Goal: Task Accomplishment & Management: Manage account settings

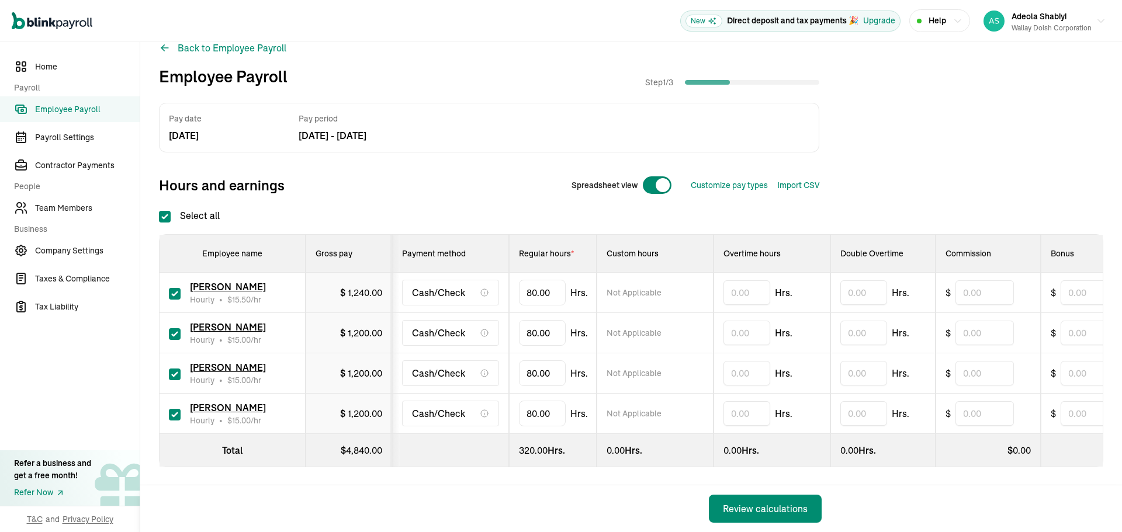
scroll to position [29, 0]
drag, startPoint x: 554, startPoint y: 285, endPoint x: 498, endPoint y: 284, distance: 55.5
drag, startPoint x: 548, startPoint y: 281, endPoint x: 498, endPoint y: 279, distance: 49.7
click at [499, 279] on tr "[PERSON_NAME] Hourly • $ 15.50 /hr $ 1,240.00 Cash/Check 80 Not Applicable Hrs.…" at bounding box center [817, 292] width 1314 height 40
type input "70.75"
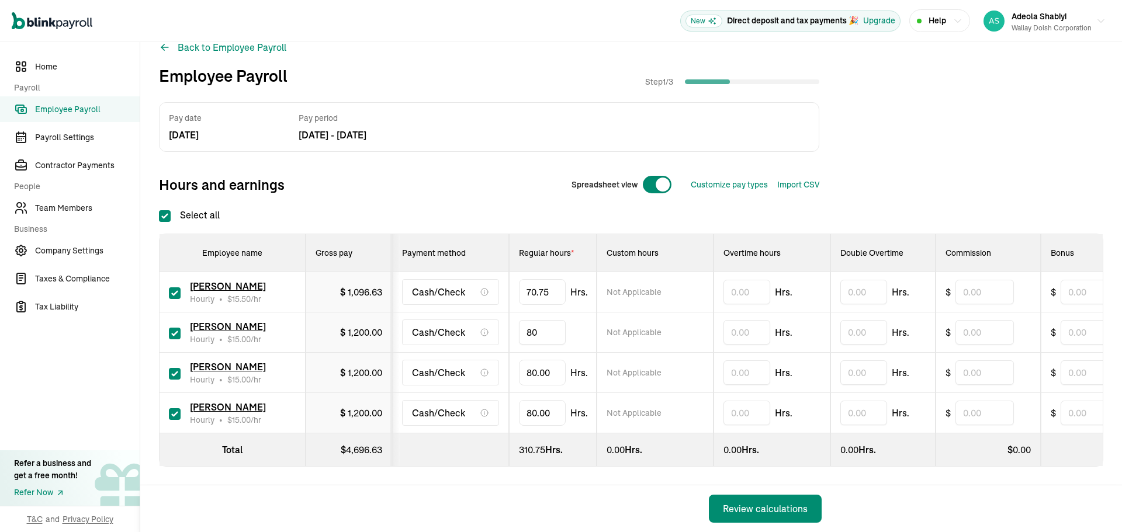
drag, startPoint x: 553, startPoint y: 325, endPoint x: 491, endPoint y: 328, distance: 62.6
click at [493, 327] on tr "[PERSON_NAME] Hourly • $ 15.00 /hr $ 1,200.00 Cash/Check 80 Not Applicable Hrs.…" at bounding box center [817, 333] width 1314 height 40
type input "65.5"
drag, startPoint x: 556, startPoint y: 362, endPoint x: 482, endPoint y: 355, distance: 74.0
click at [486, 355] on tr "[PERSON_NAME] Bravo Hourly • $ 15.00 /hr $ 1,200.00 Cash/Check 80 Not Applicabl…" at bounding box center [817, 373] width 1314 height 40
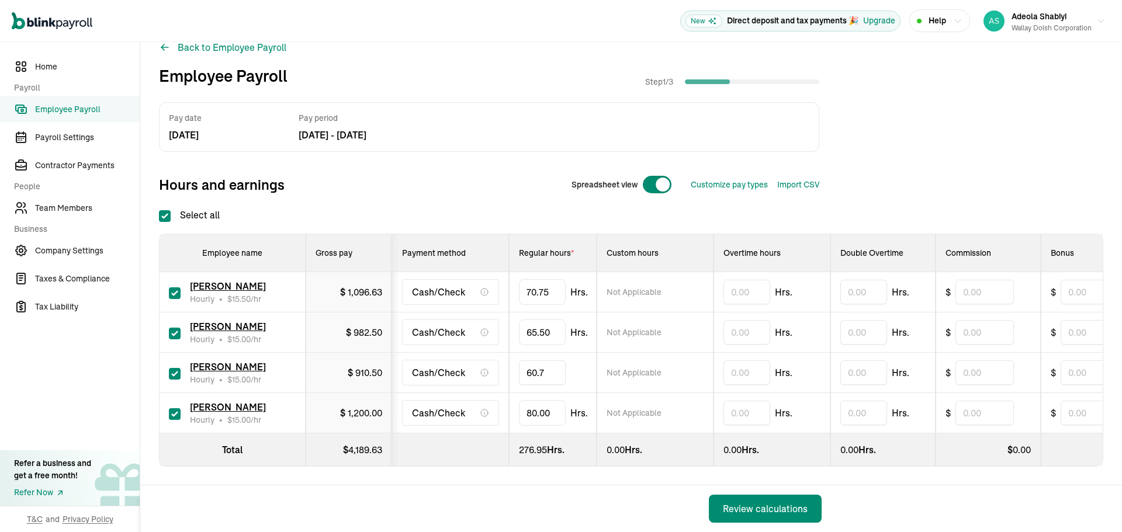
type input "60.75"
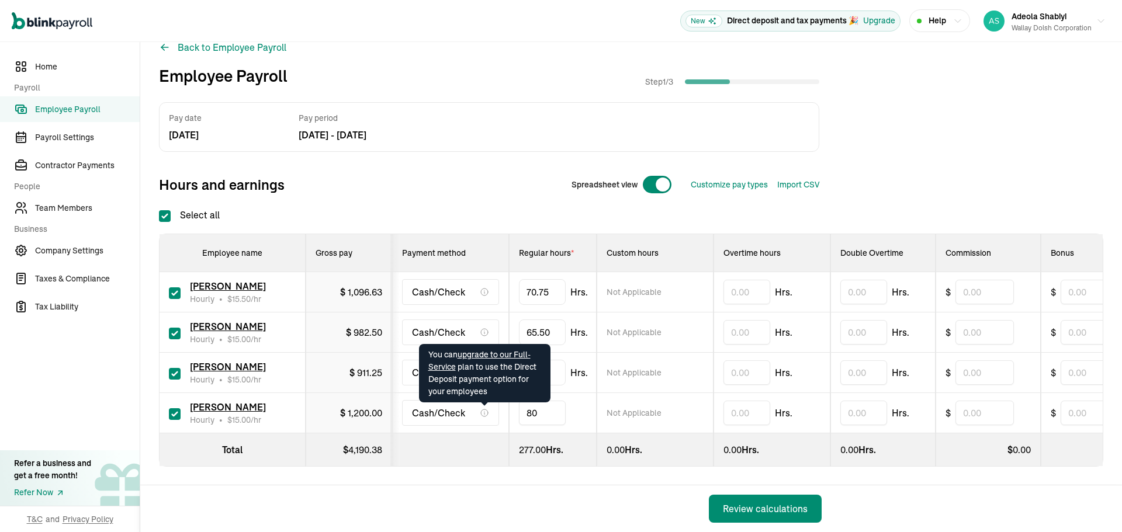
drag, startPoint x: 553, startPoint y: 405, endPoint x: 467, endPoint y: 404, distance: 85.9
click at [467, 404] on tr "[PERSON_NAME] Hourly • $ 15.00 /hr $ 1,200.00 Cash/Check 80 Not Applicable Hrs.…" at bounding box center [817, 413] width 1314 height 40
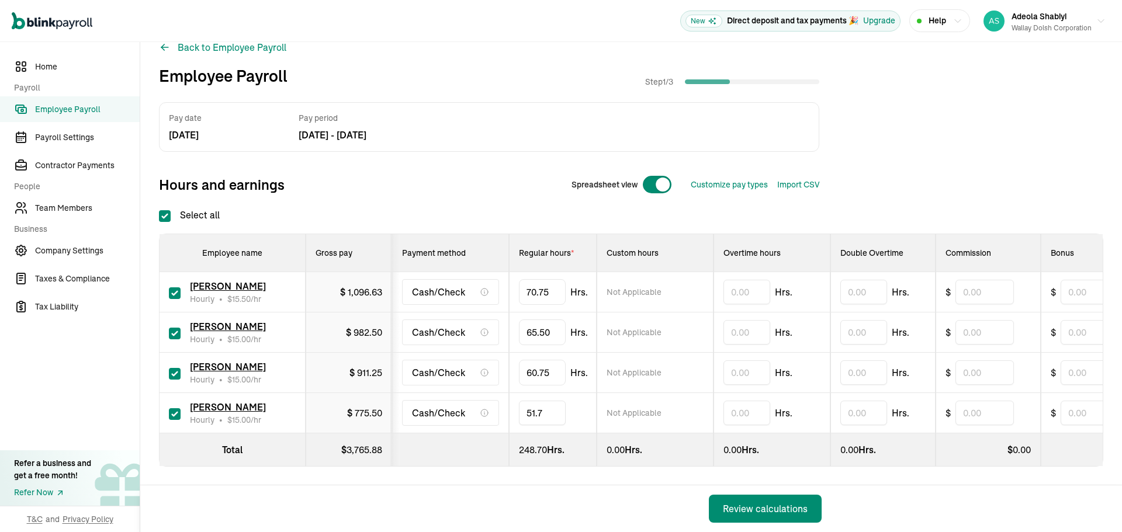
type input "51.75"
click at [893, 124] on div "Pay date [DATE] Pay period [DATE] - [DATE] Hours and earnings Spreadsheet view …" at bounding box center [631, 150] width 944 height 96
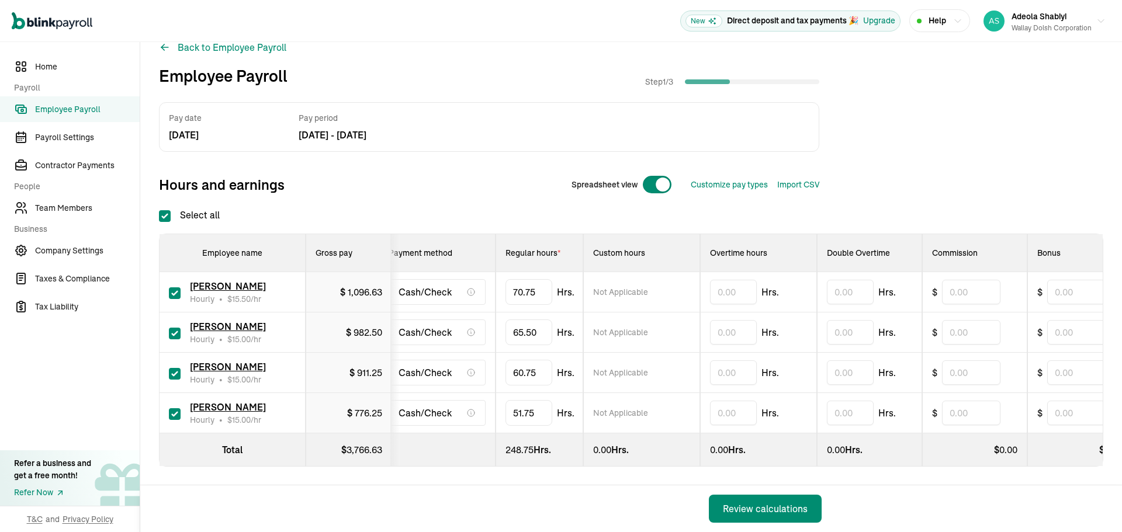
scroll to position [0, 0]
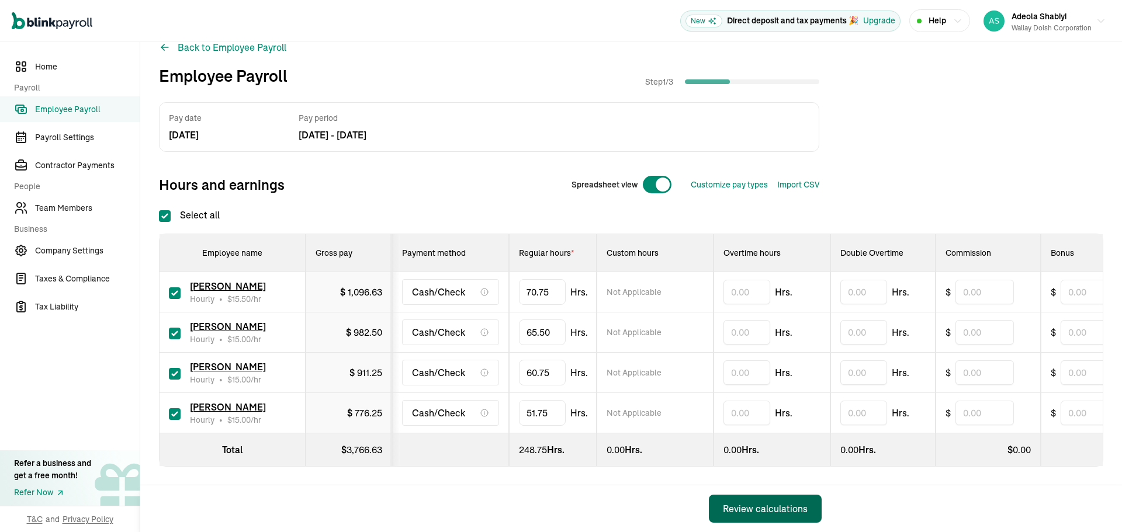
click at [763, 505] on div "Review calculations" at bounding box center [765, 509] width 85 height 14
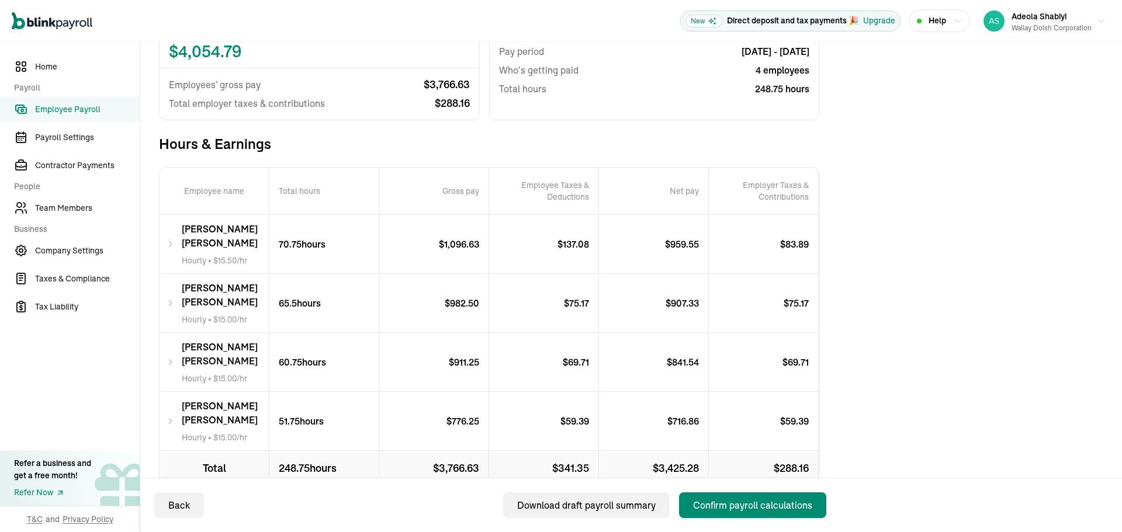
scroll to position [154, 0]
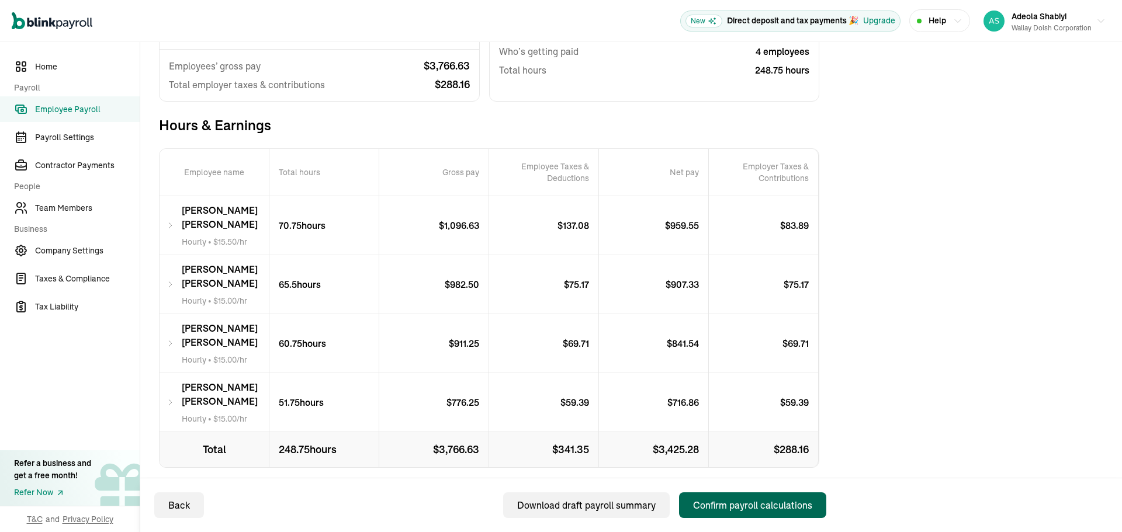
click at [750, 506] on div "Confirm payroll calculations" at bounding box center [752, 505] width 119 height 14
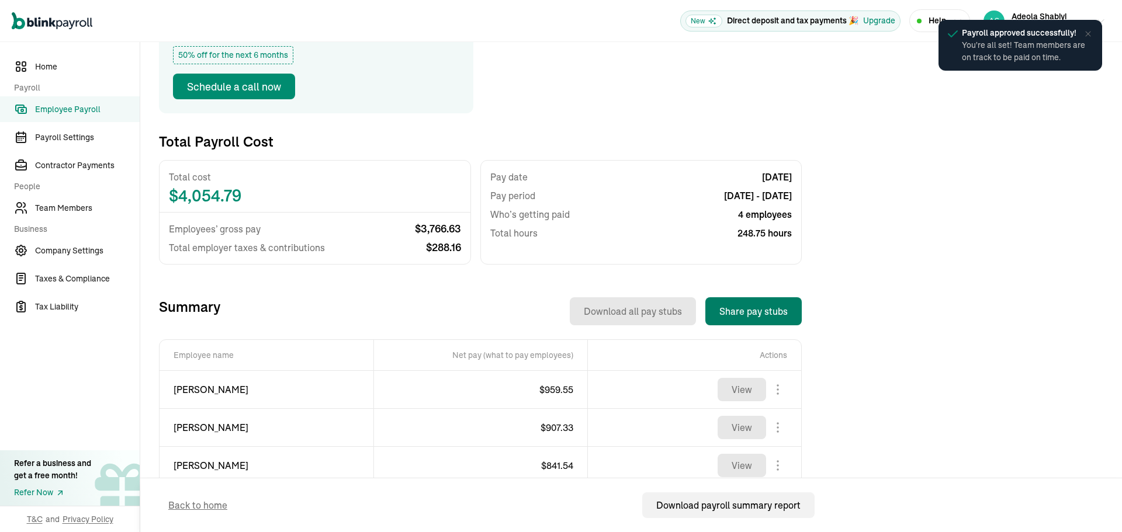
click at [759, 307] on button "Share pay stubs" at bounding box center [753, 311] width 96 height 28
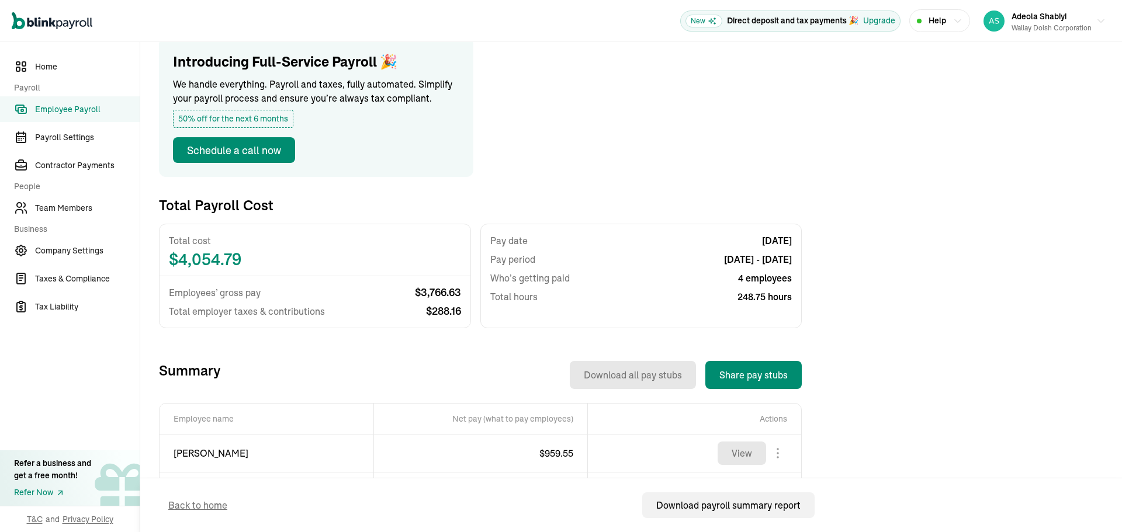
scroll to position [117, 0]
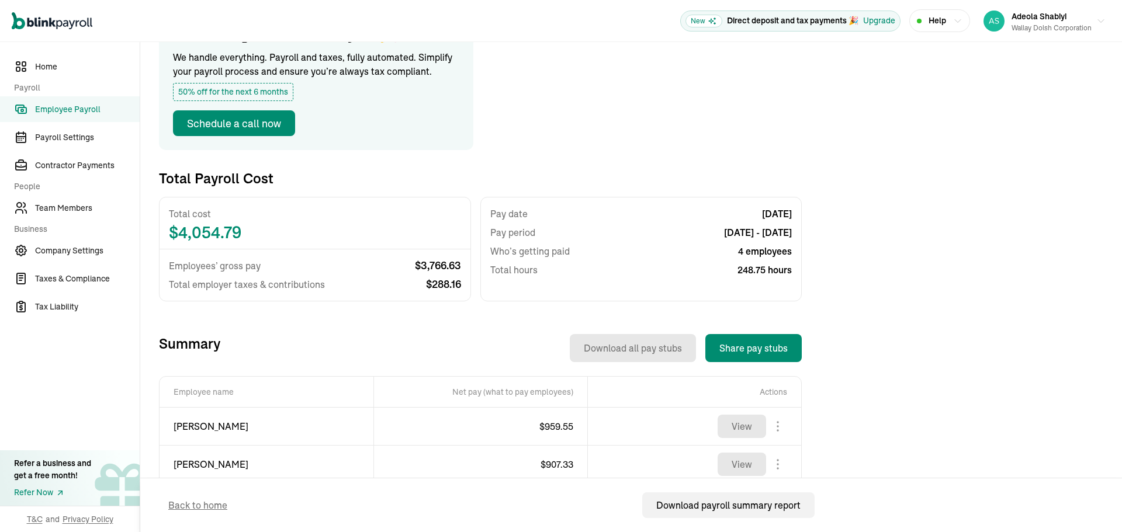
click at [65, 108] on span "Employee Payroll" at bounding box center [87, 109] width 105 height 12
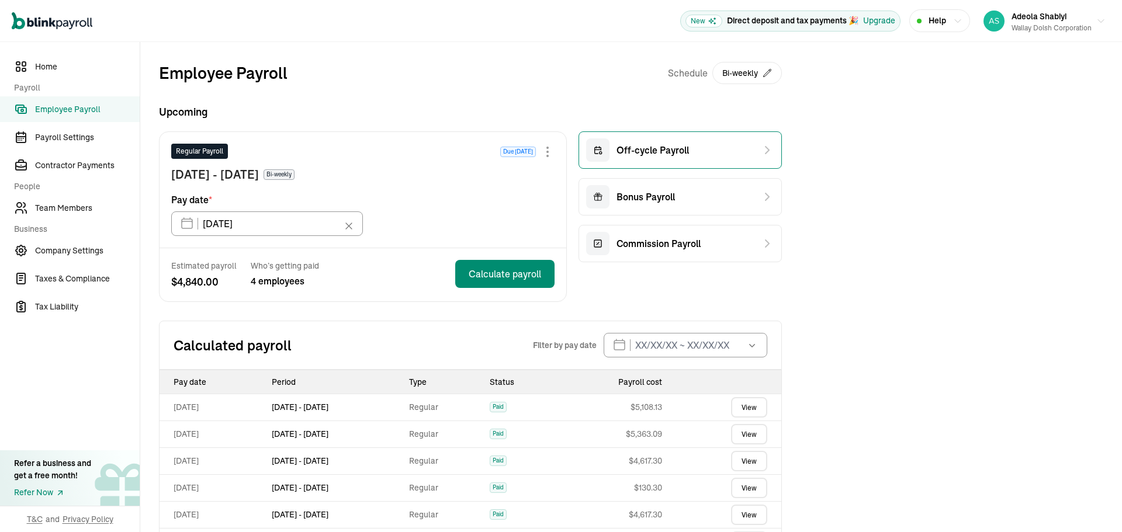
click at [665, 153] on span "Off-cycle Payroll" at bounding box center [653, 150] width 72 height 14
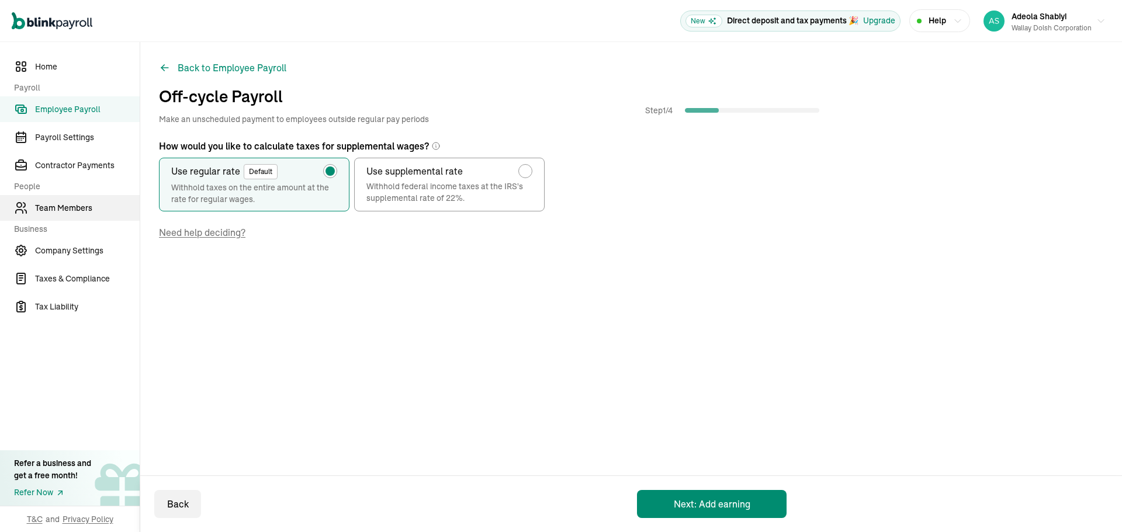
click at [51, 207] on span "Team Members" at bounding box center [87, 208] width 105 height 12
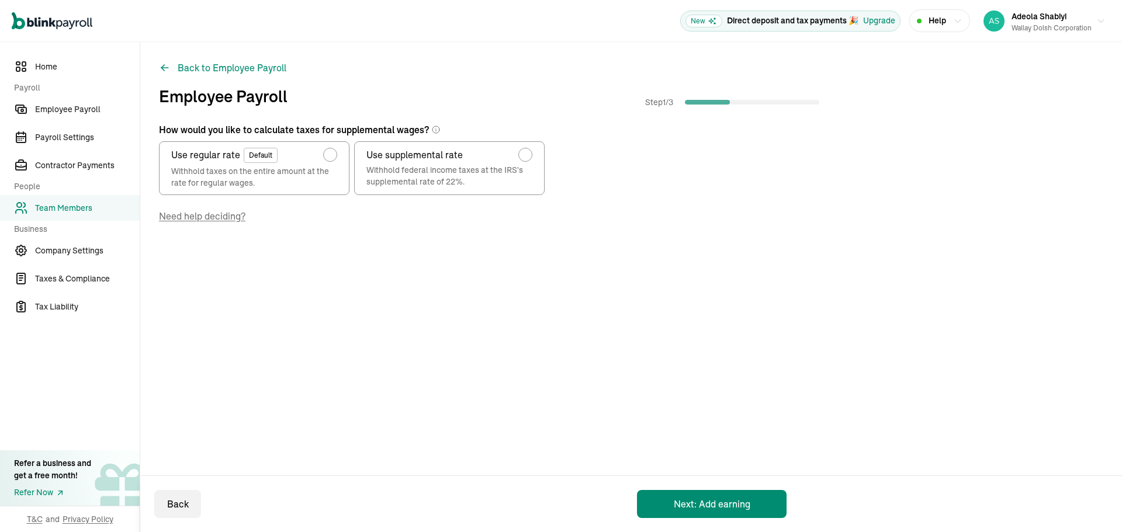
radio input "false"
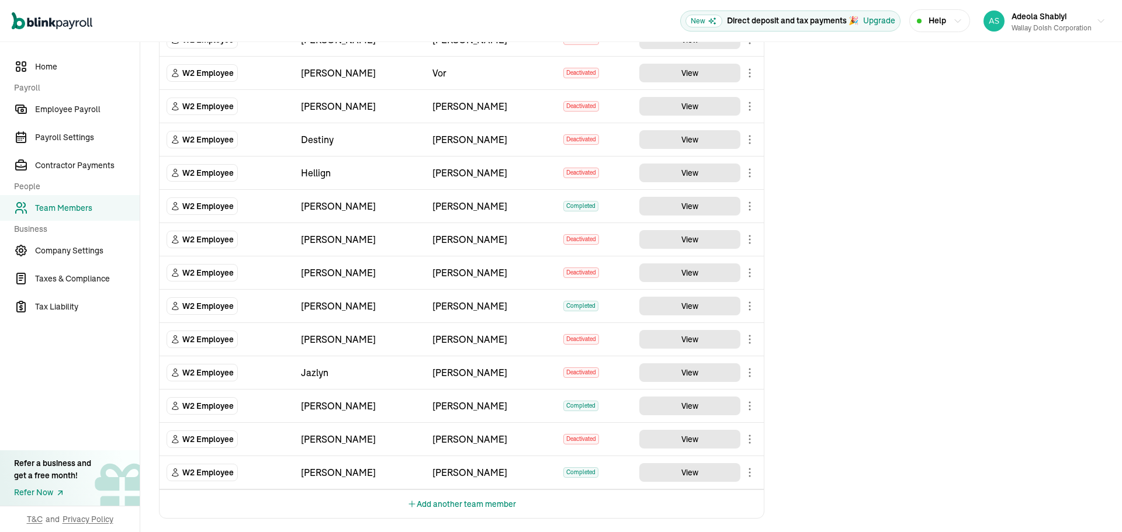
scroll to position [609, 0]
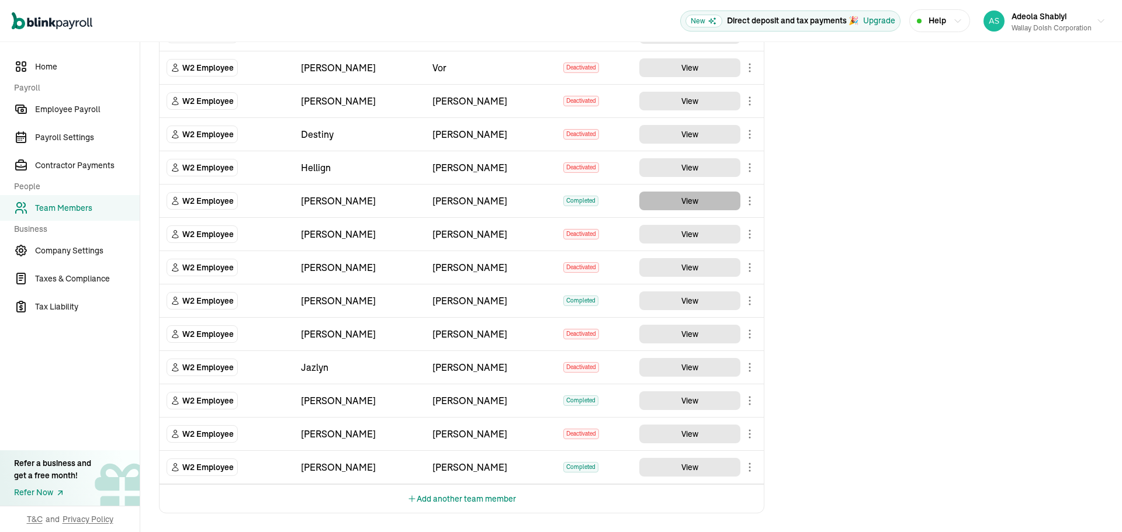
click at [677, 202] on button "View" at bounding box center [689, 201] width 101 height 19
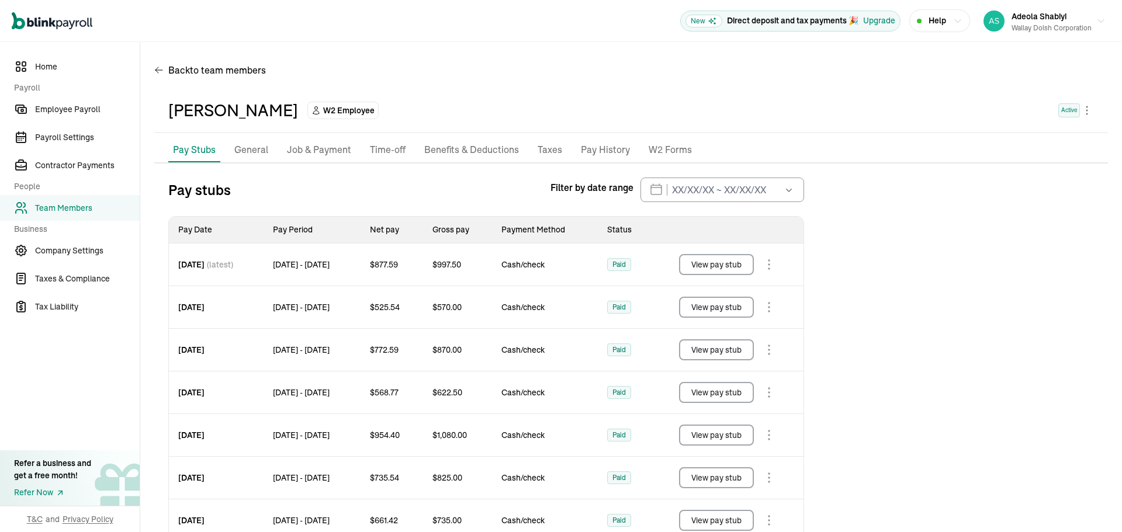
click at [250, 153] on p "General" at bounding box center [251, 150] width 34 height 15
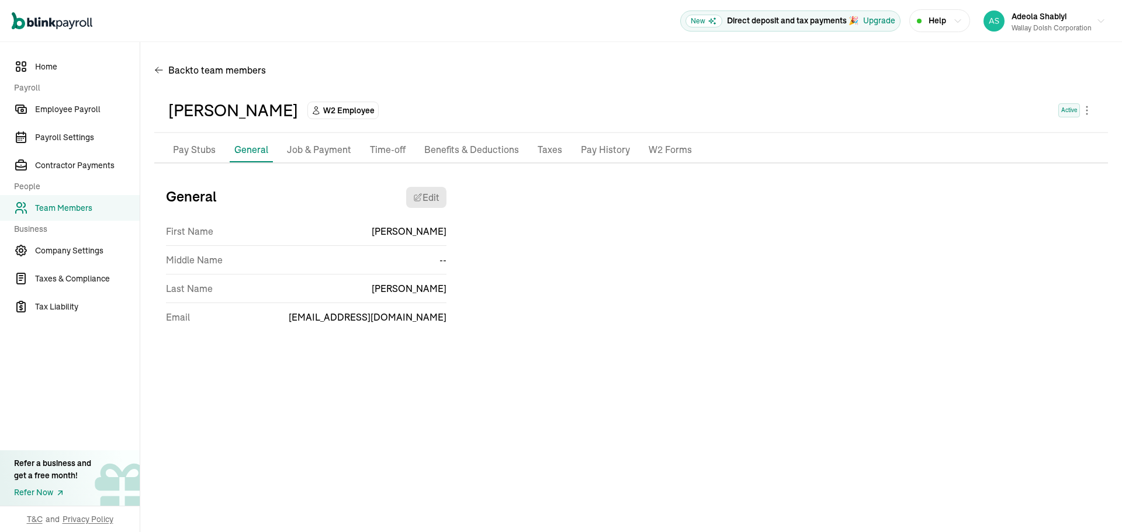
click at [316, 151] on p "Job & Payment" at bounding box center [319, 150] width 64 height 15
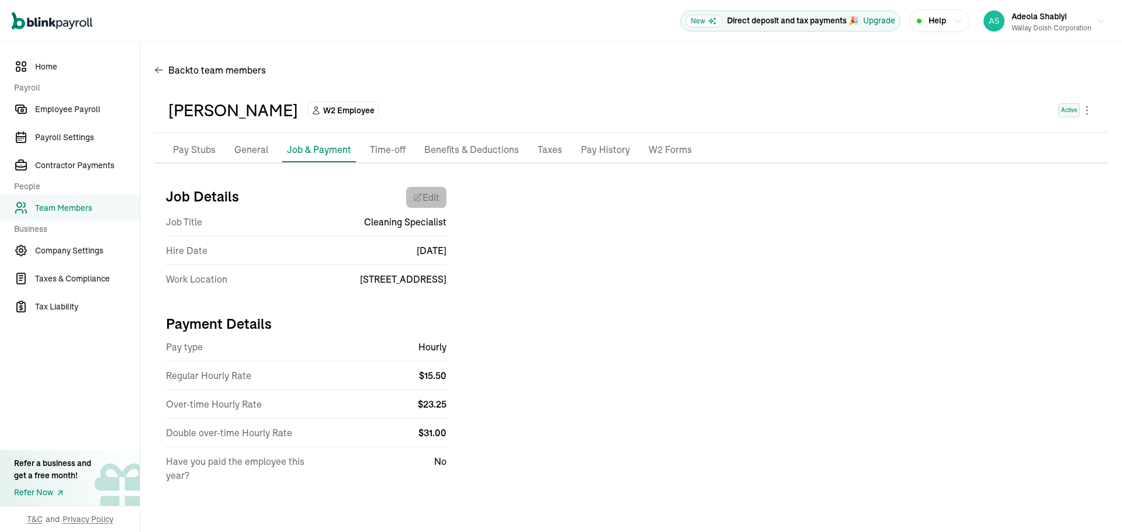
select select "12902 U.S. 301"
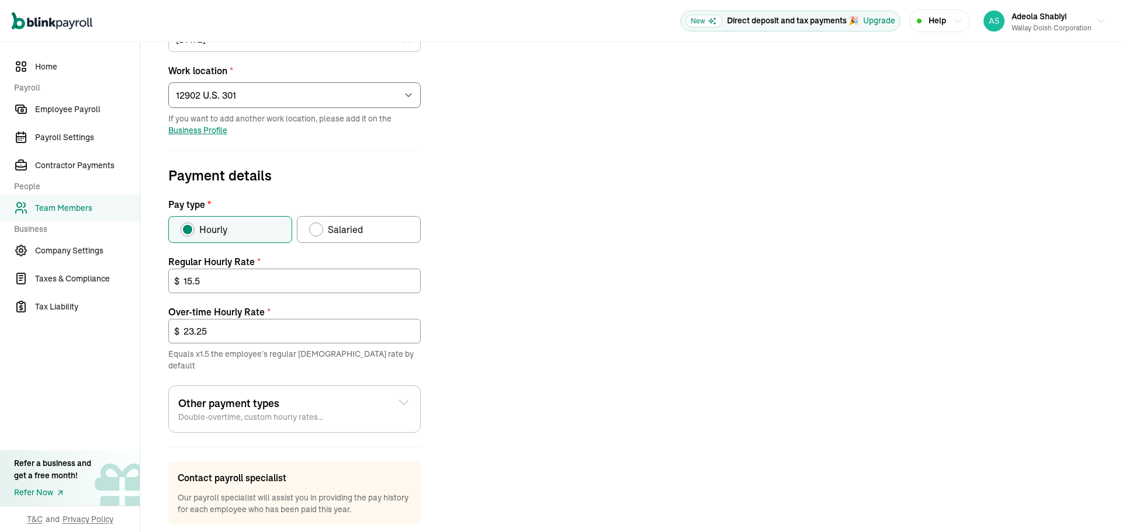
scroll to position [273, 0]
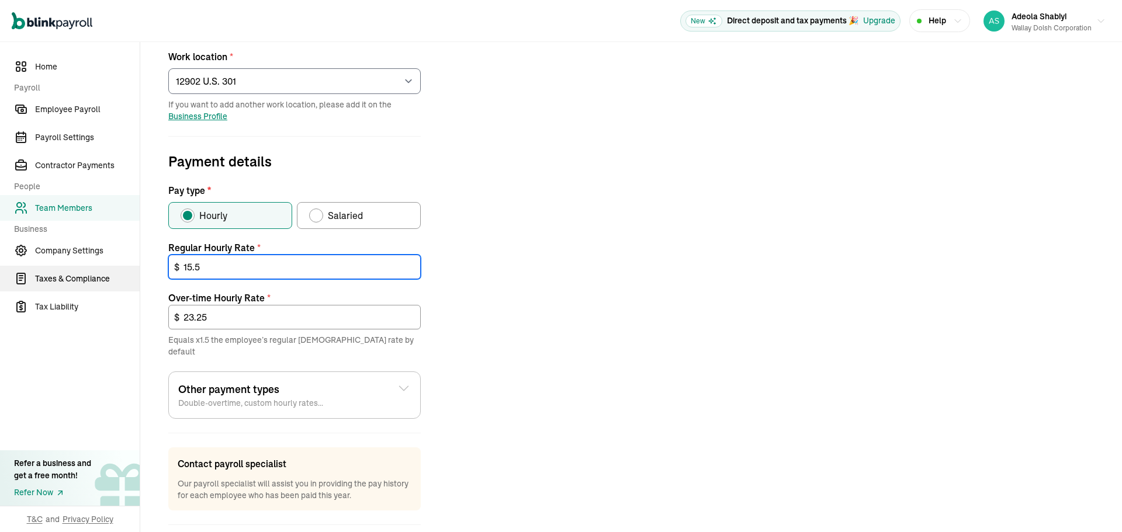
drag, startPoint x: 222, startPoint y: 268, endPoint x: 128, endPoint y: 268, distance: 94.1
click at [130, 268] on div "Home Payroll Employee Payroll Payroll Settings Contractor Payments People Team …" at bounding box center [561, 181] width 1122 height 824
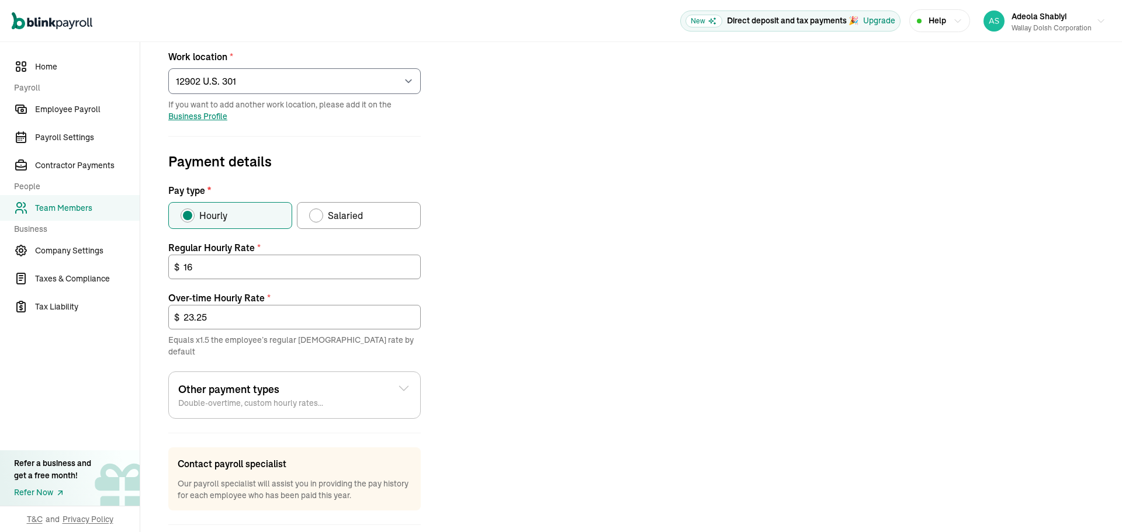
click at [537, 244] on div "Job details Job title (optional) Cleaning Specialist Hire date * [DATE] [DATE] …" at bounding box center [631, 236] width 954 height 663
click at [228, 317] on input "23.25" at bounding box center [294, 317] width 252 height 25
click at [239, 266] on input "16" at bounding box center [294, 267] width 252 height 25
click at [236, 318] on input "23.25" at bounding box center [294, 317] width 252 height 25
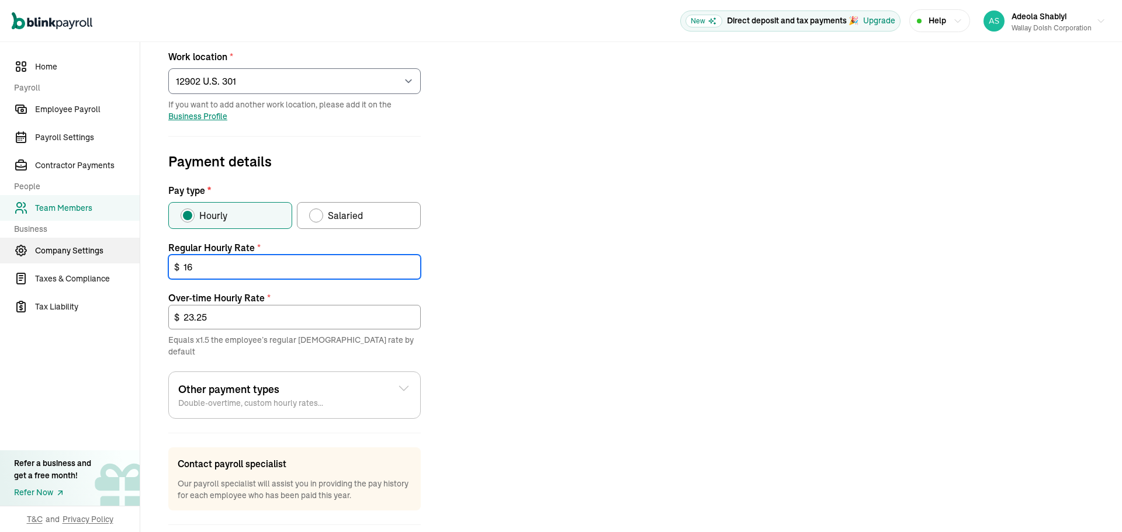
drag, startPoint x: 201, startPoint y: 266, endPoint x: 137, endPoint y: 262, distance: 64.4
click at [139, 262] on div "Home Payroll Employee Payroll Payroll Settings Contractor Payments People Team …" at bounding box center [561, 181] width 1122 height 824
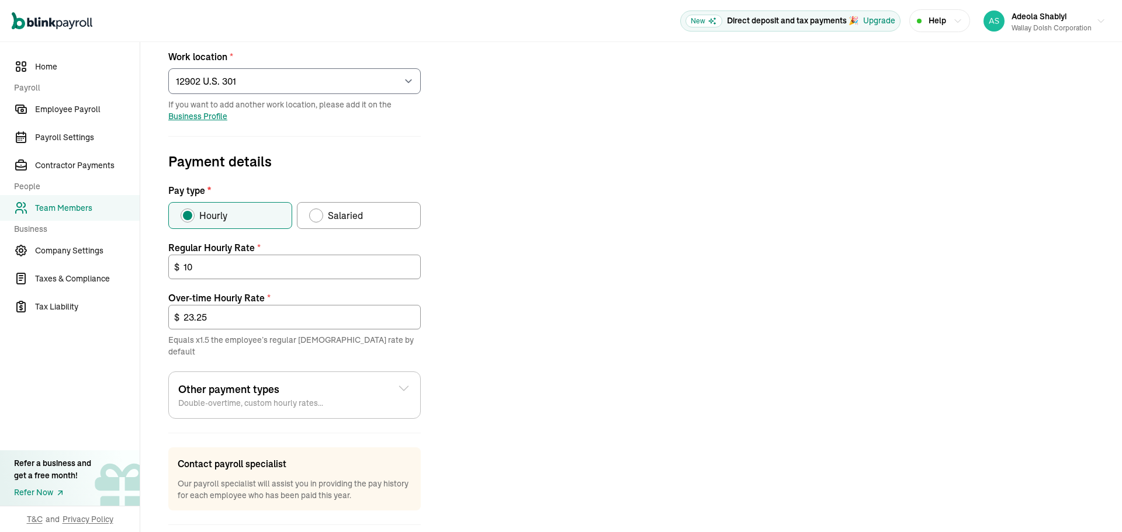
click at [738, 338] on div "Job details Job title (optional) Cleaning Specialist Hire date * [DATE] [DATE] …" at bounding box center [631, 236] width 954 height 663
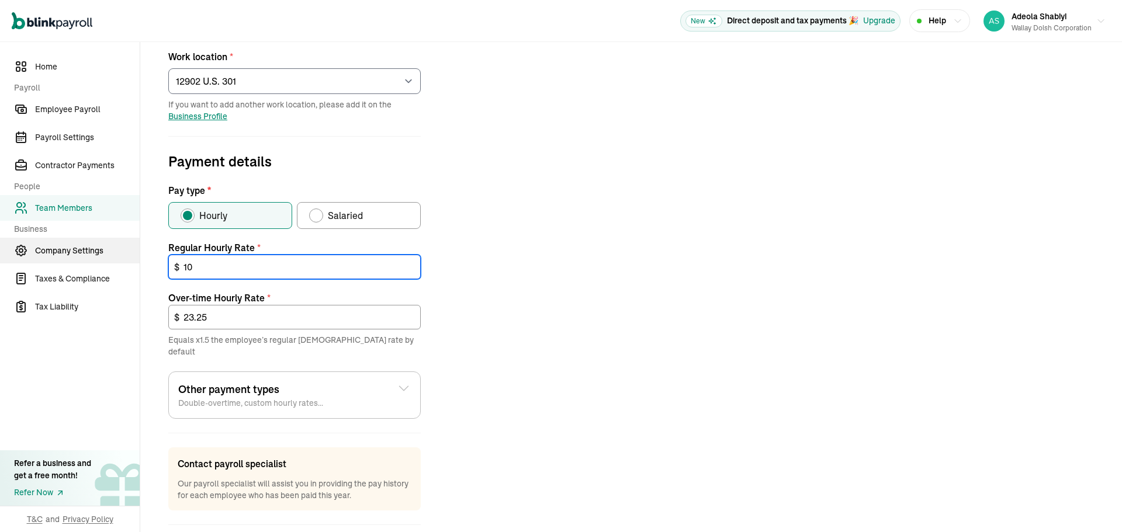
drag, startPoint x: 264, startPoint y: 263, endPoint x: 115, endPoint y: 261, distance: 149.0
click at [115, 261] on div "Home Payroll Employee Payroll Payroll Settings Contractor Payments People Team …" at bounding box center [561, 181] width 1122 height 824
type input "16"
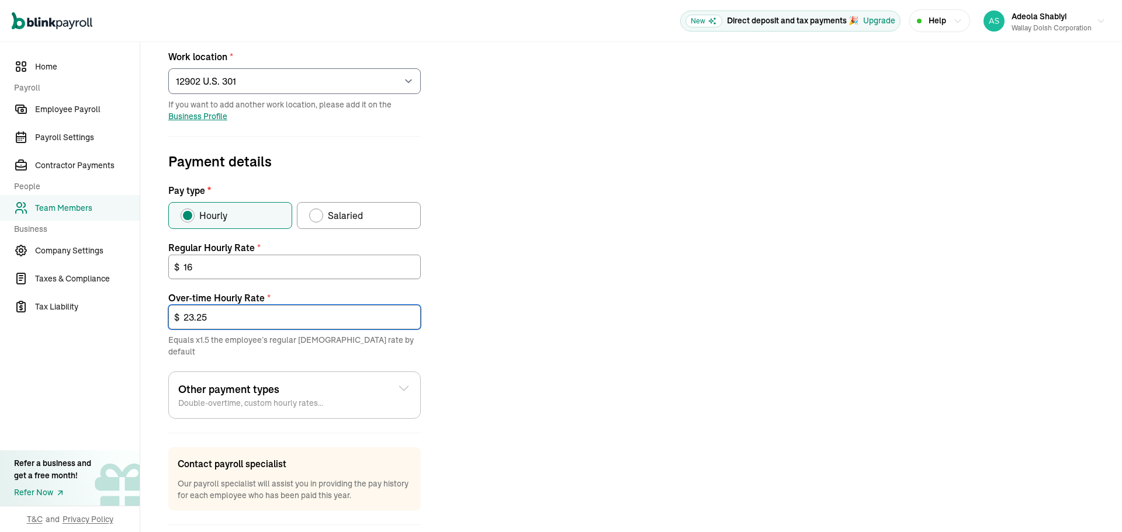
click at [219, 314] on input "23.25" at bounding box center [294, 317] width 252 height 25
drag, startPoint x: 231, startPoint y: 318, endPoint x: 120, endPoint y: 310, distance: 111.4
click at [122, 310] on div "Home Payroll Employee Payroll Payroll Settings Contractor Payments People Team …" at bounding box center [561, 181] width 1122 height 824
type input "24"
click at [500, 272] on div "Job details Job title (optional) Cleaning Specialist Hire date * [DATE] [DATE] …" at bounding box center [631, 236] width 954 height 663
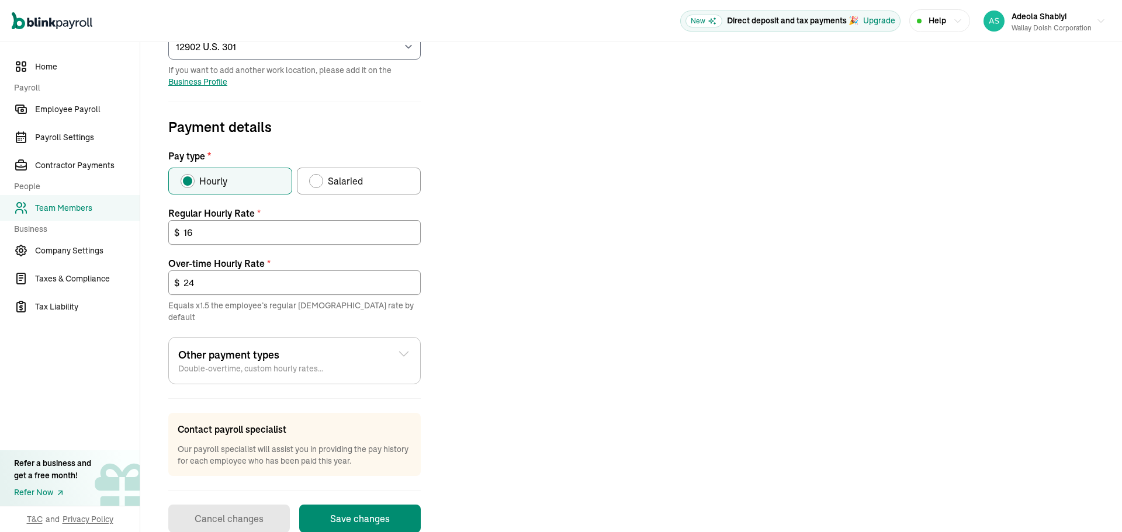
scroll to position [322, 0]
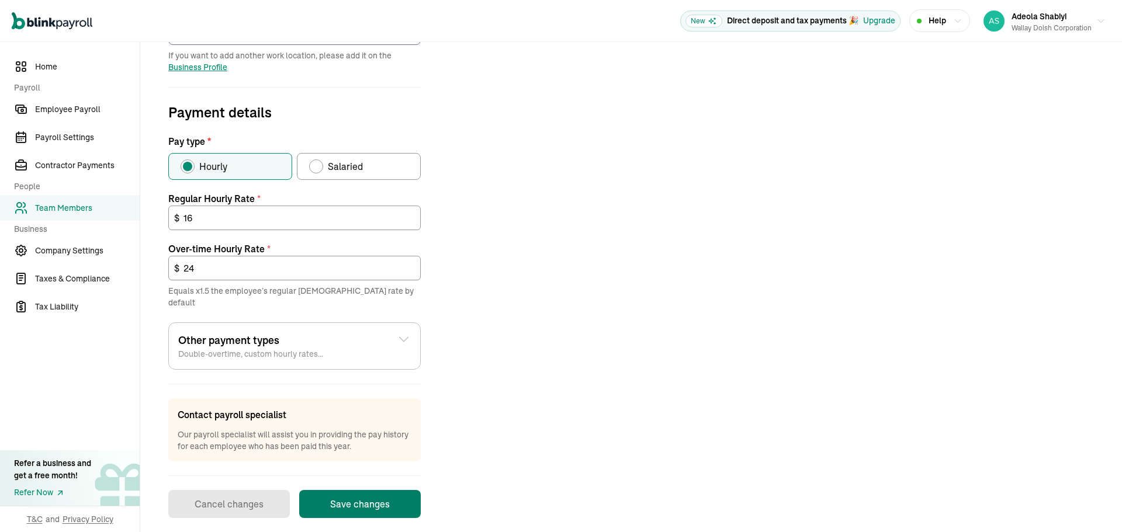
click at [361, 493] on button "Save changes" at bounding box center [360, 504] width 122 height 28
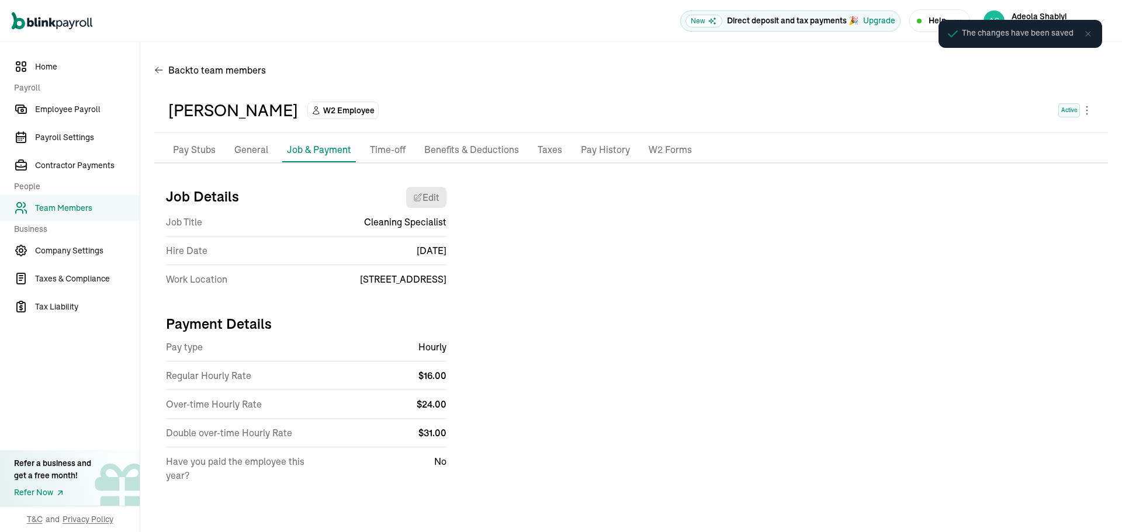
scroll to position [0, 0]
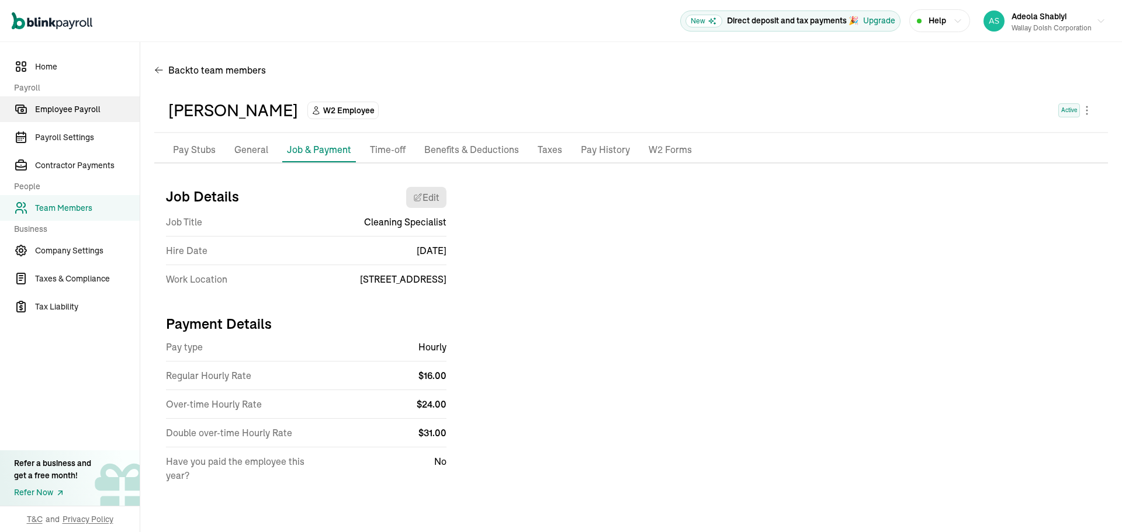
click at [81, 108] on span "Employee Payroll" at bounding box center [87, 109] width 105 height 12
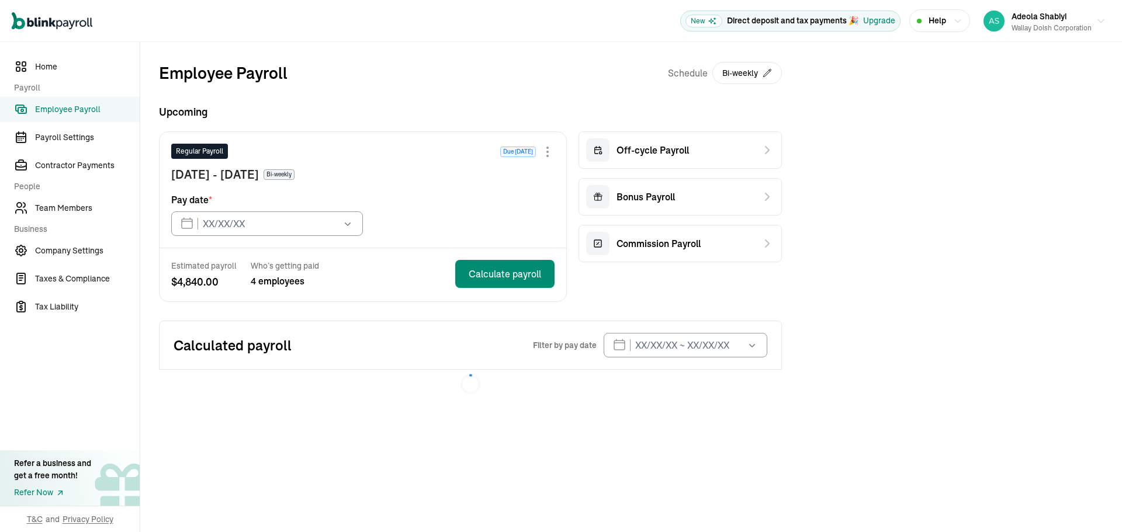
type input "[DATE]"
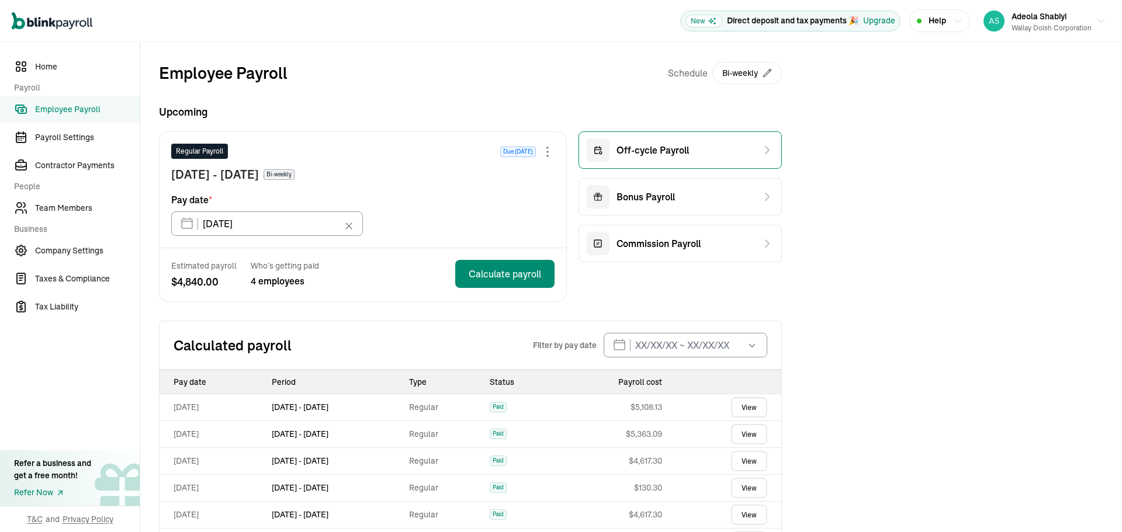
click at [674, 148] on span "Off-cycle Payroll" at bounding box center [653, 150] width 72 height 14
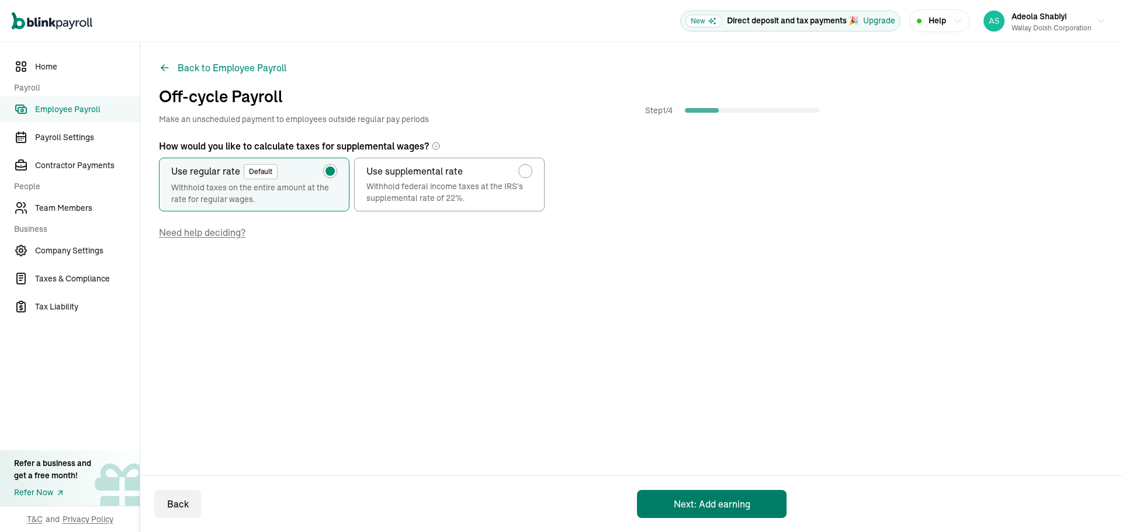
click at [717, 498] on button "Next: Add earning" at bounding box center [712, 504] width 150 height 28
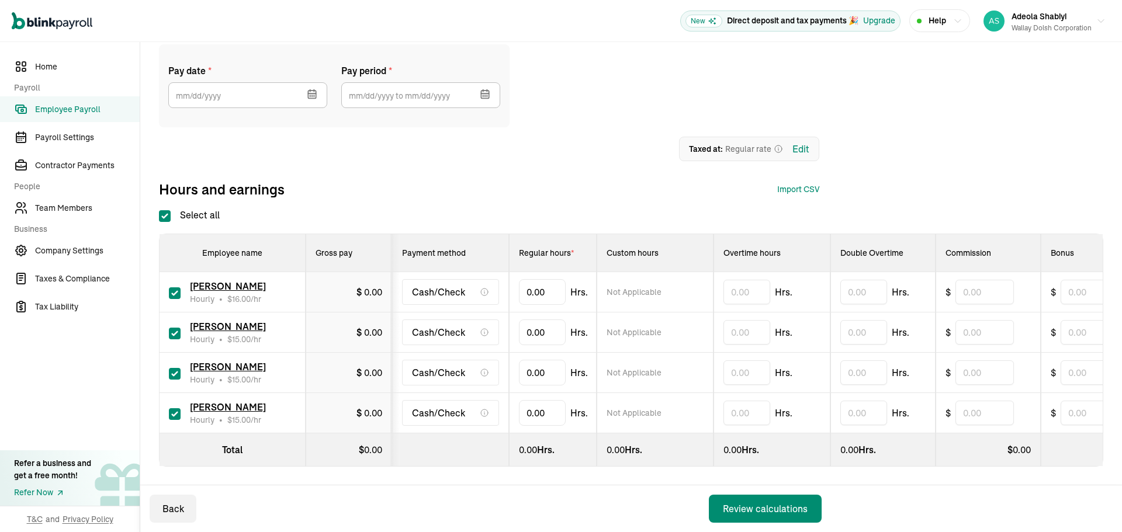
scroll to position [103, 0]
click at [165, 210] on input "Select all" at bounding box center [165, 216] width 12 height 12
checkbox input "false"
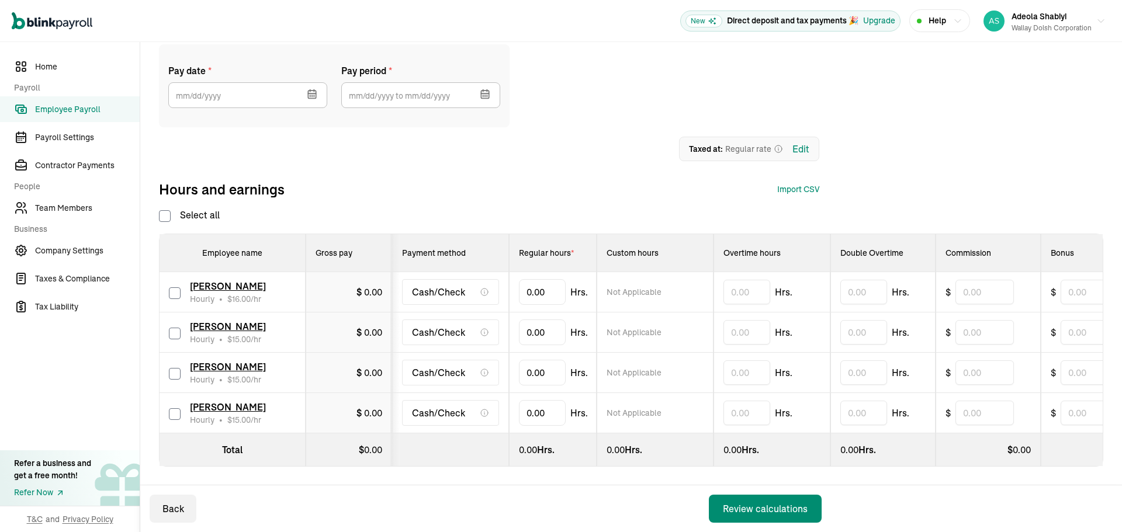
checkbox input "false"
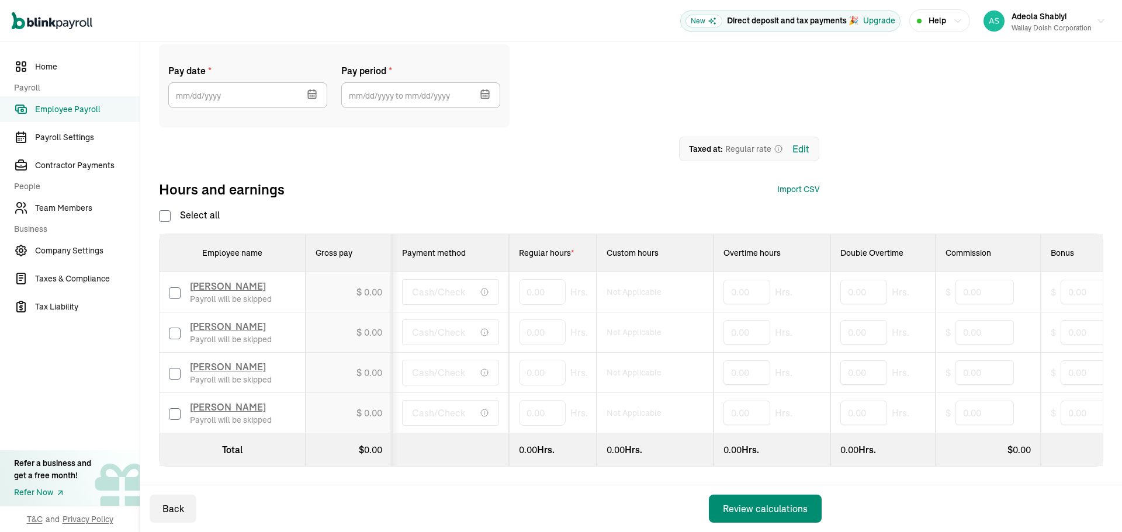
click at [173, 288] on input "checkbox" at bounding box center [175, 294] width 12 height 12
checkbox input "true"
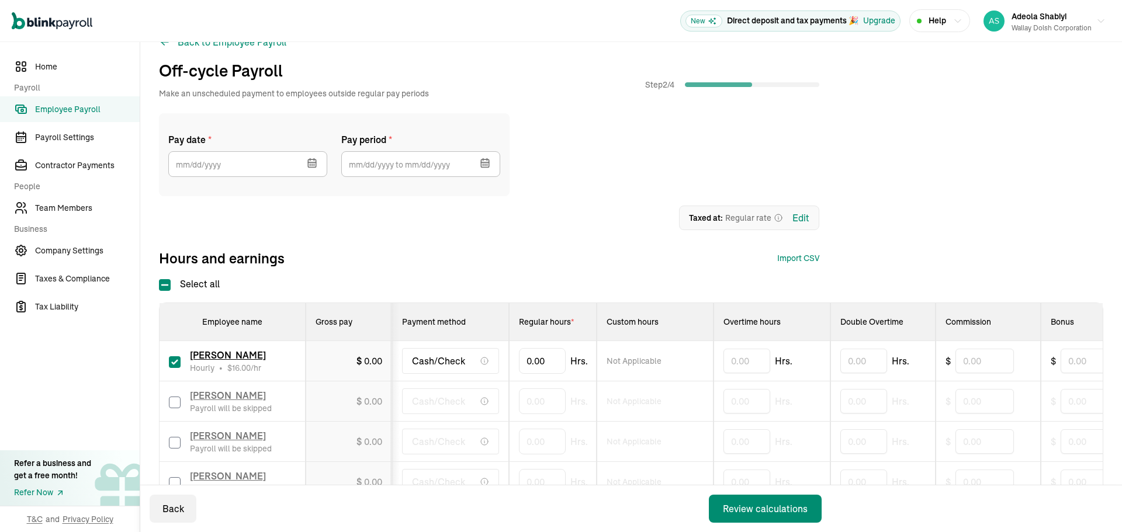
scroll to position [39, 0]
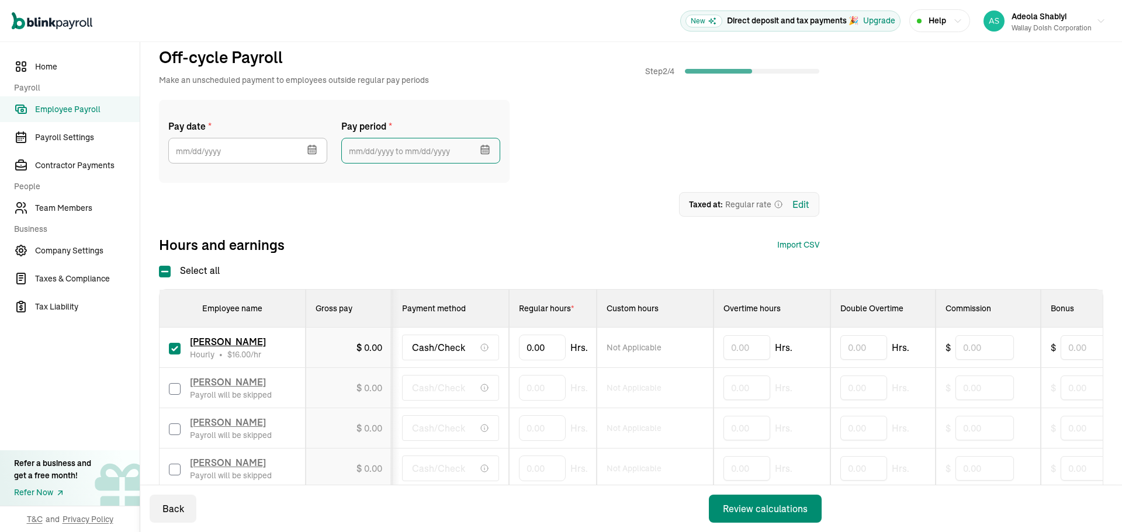
click at [458, 156] on input "text" at bounding box center [420, 151] width 159 height 26
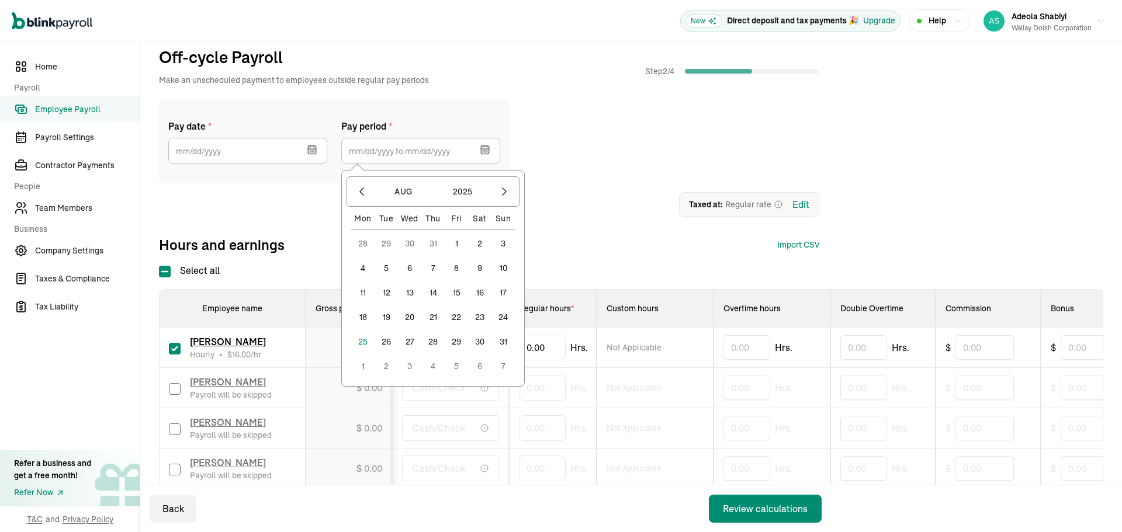
click at [479, 243] on button "2" at bounding box center [479, 243] width 23 height 23
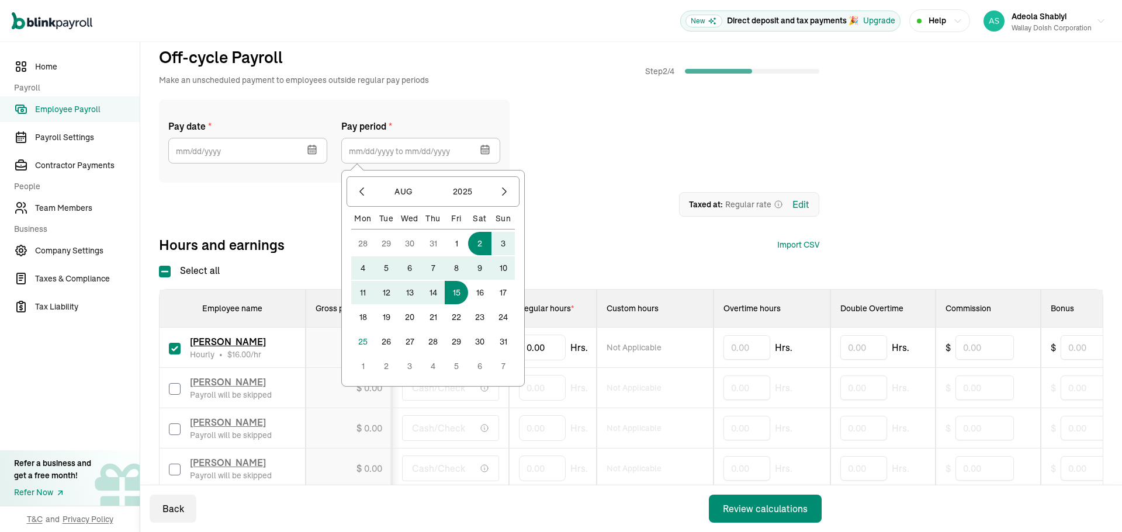
click at [455, 293] on button "15" at bounding box center [456, 292] width 23 height 23
type input "[DATE] ~ [DATE]"
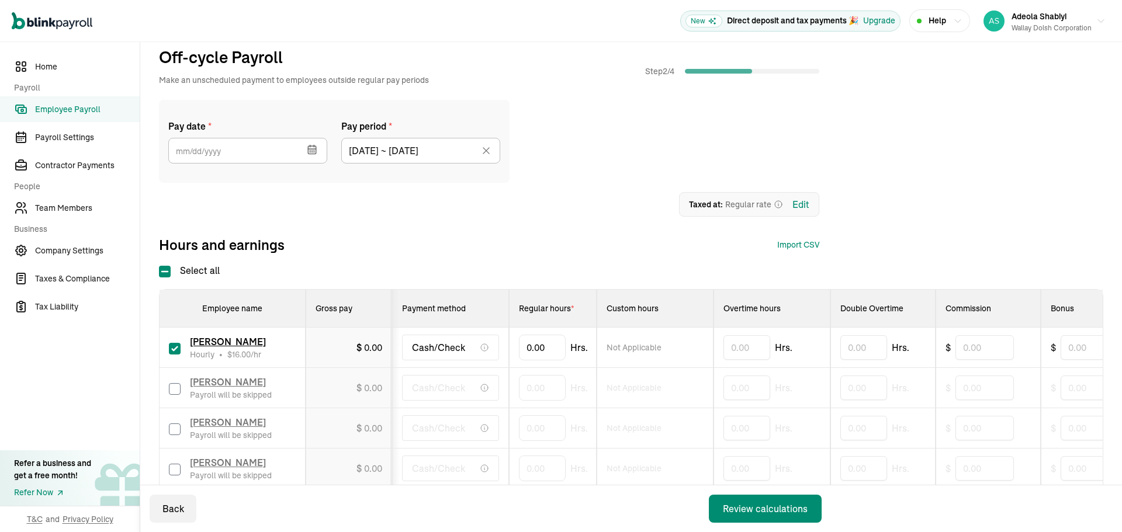
click at [309, 149] on icon "button" at bounding box center [312, 149] width 8 height 0
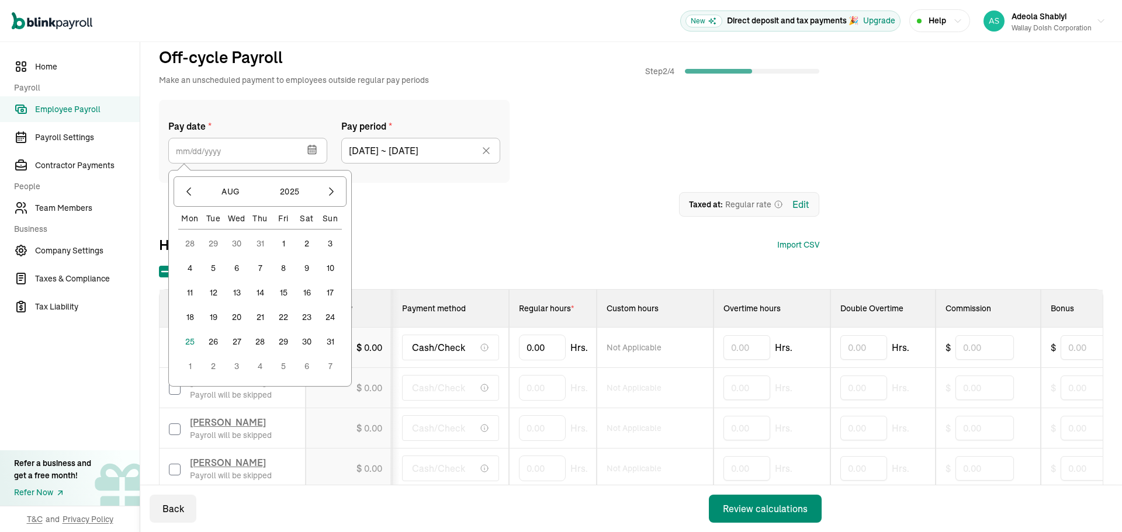
click at [189, 340] on button "25" at bounding box center [189, 341] width 23 height 23
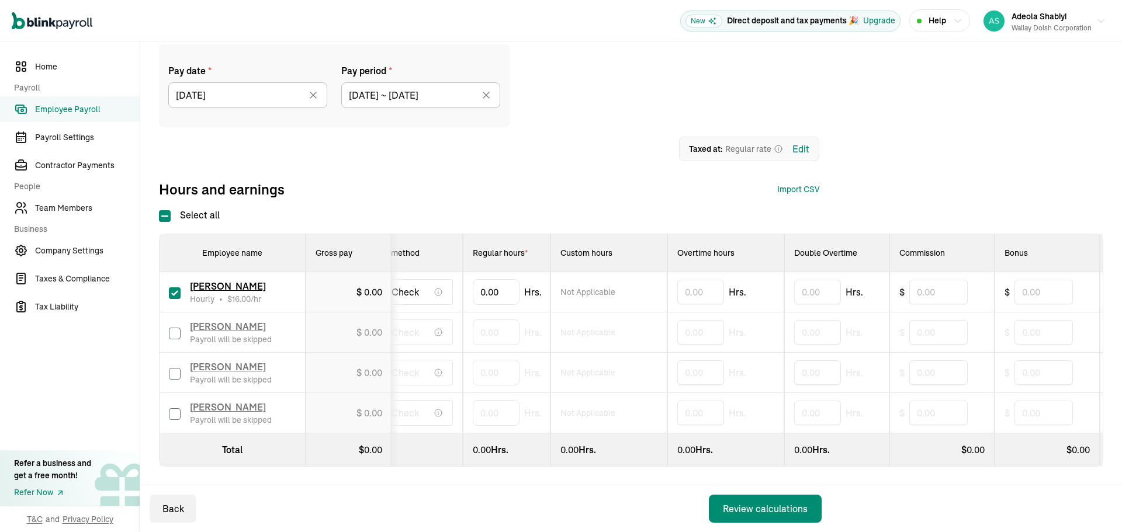
scroll to position [0, 0]
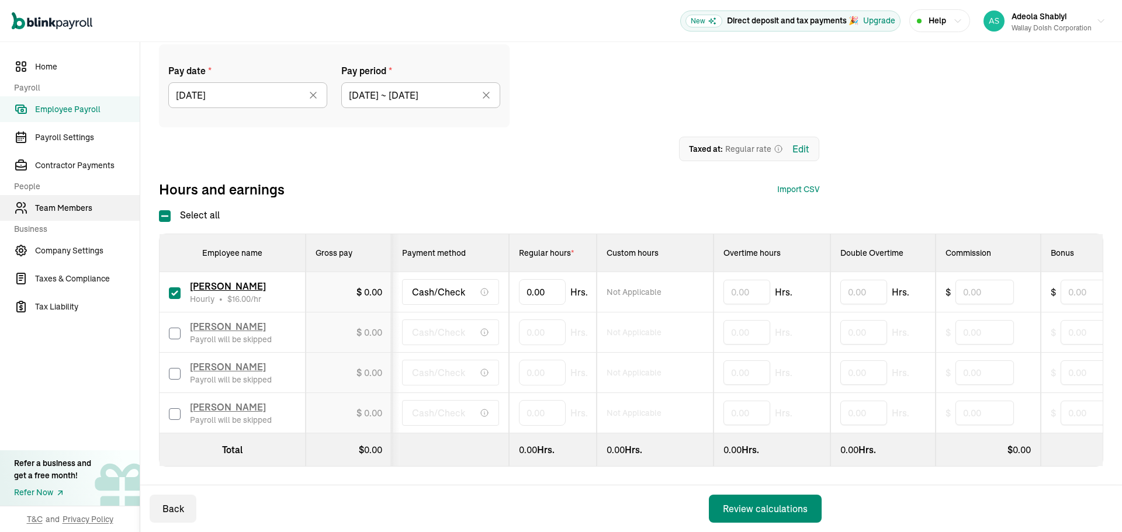
click at [57, 209] on span "Team Members" at bounding box center [87, 208] width 105 height 12
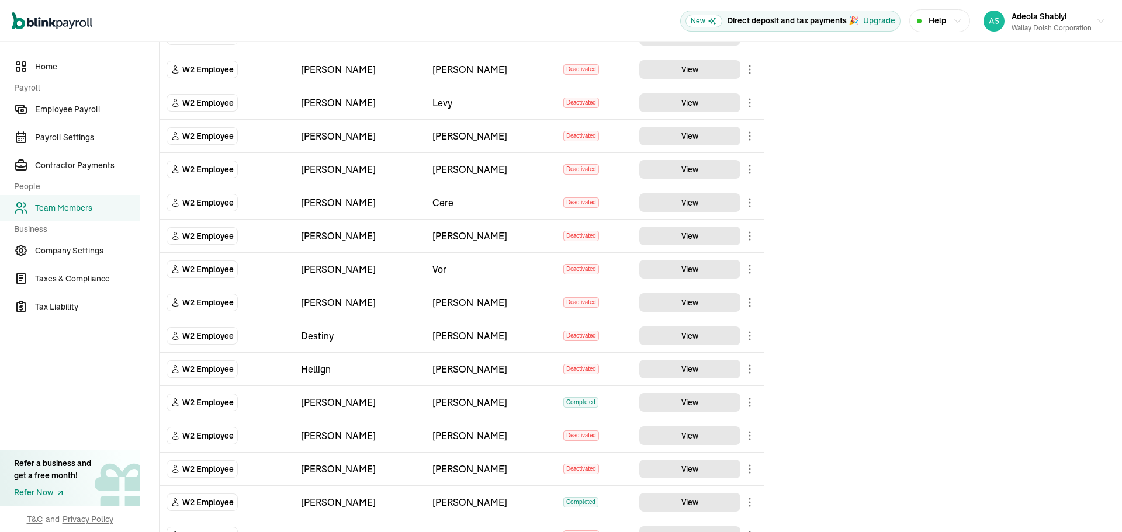
scroll to position [532, 0]
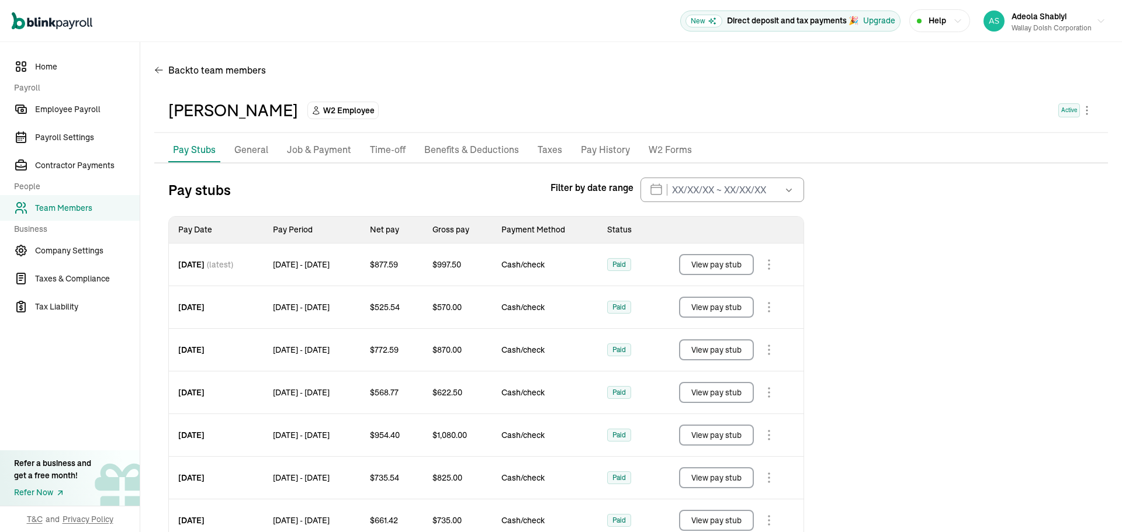
click at [316, 146] on p "Job & Payment" at bounding box center [319, 150] width 64 height 15
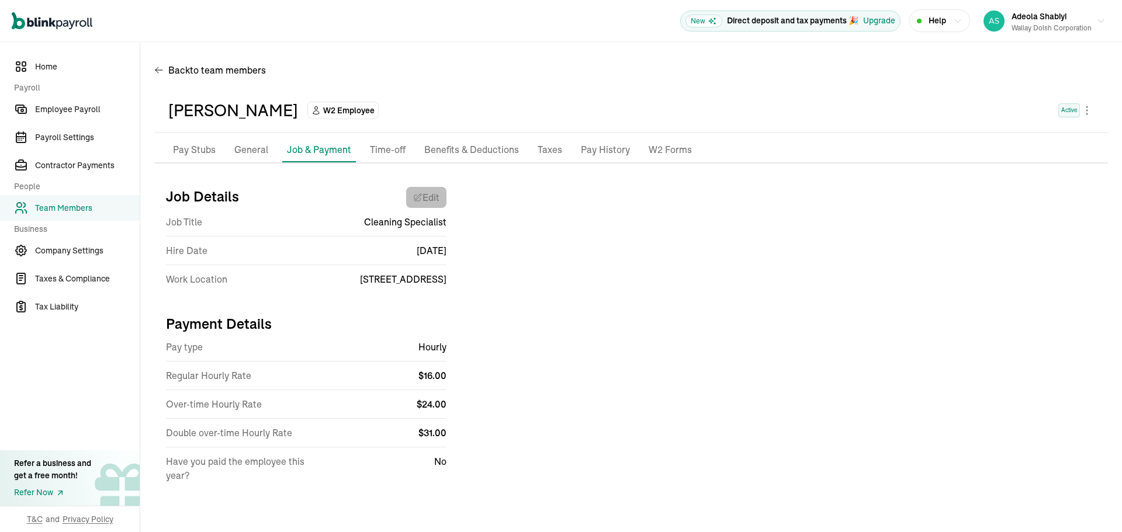
select select "12902 U.S. 301"
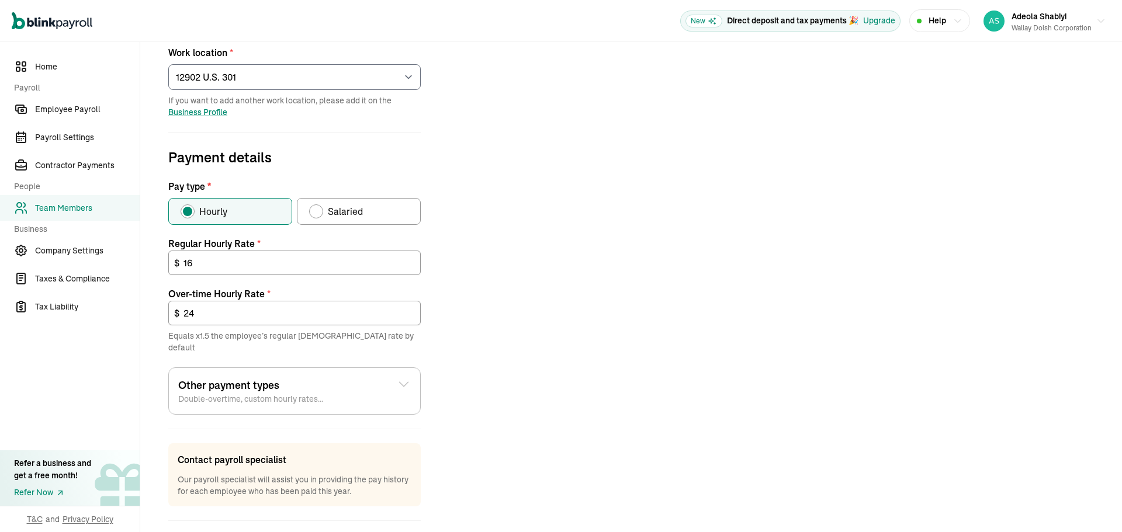
scroll to position [311, 0]
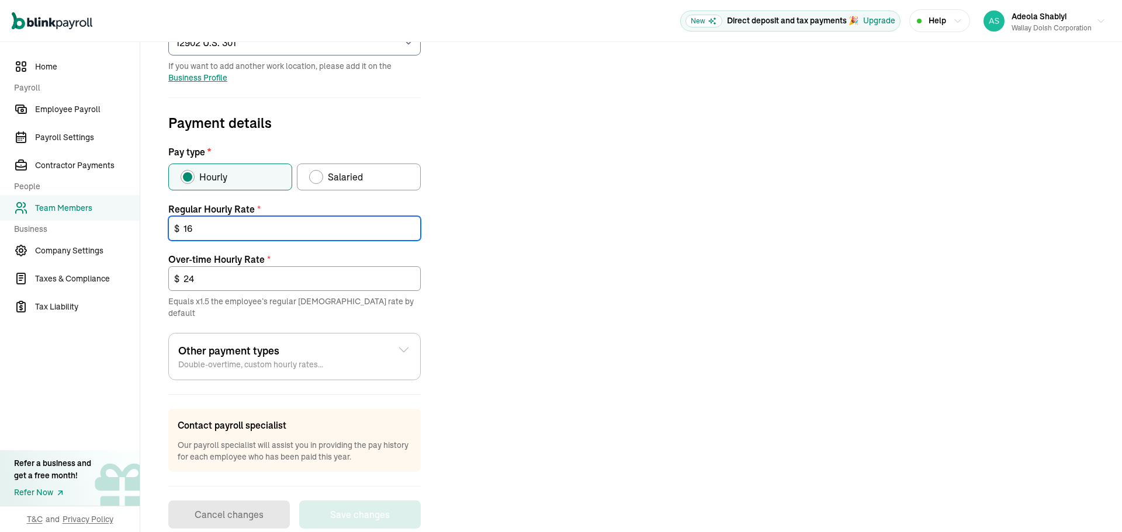
drag, startPoint x: 189, startPoint y: 225, endPoint x: 121, endPoint y: 224, distance: 68.4
click at [130, 224] on div "Home Payroll Employee Payroll Payroll Settings Contractor Payments People Team …" at bounding box center [561, 143] width 1122 height 824
type input "2"
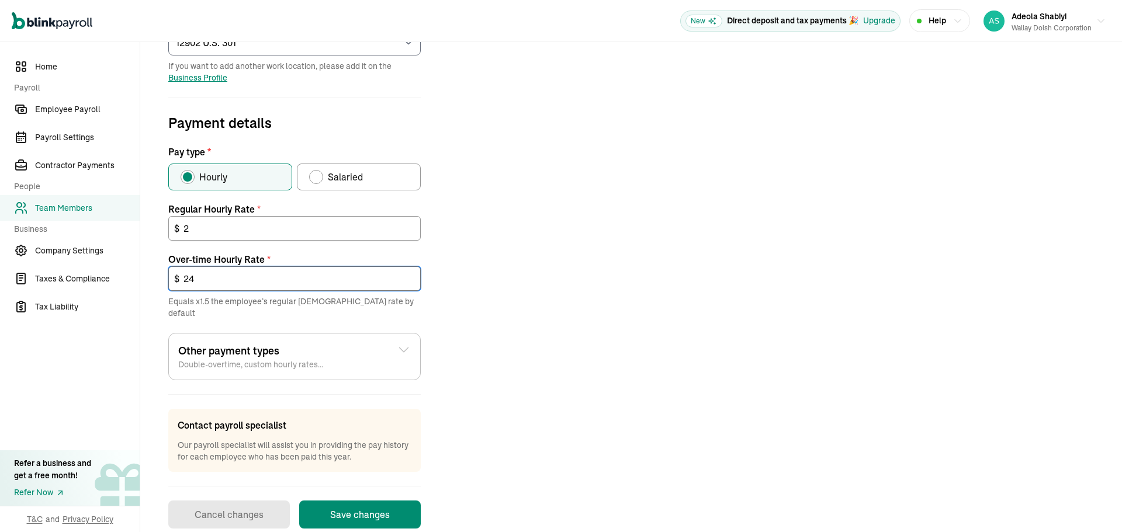
drag, startPoint x: 210, startPoint y: 275, endPoint x: 215, endPoint y: 279, distance: 6.7
click at [210, 275] on input "24" at bounding box center [294, 278] width 252 height 25
drag, startPoint x: 177, startPoint y: 280, endPoint x: 126, endPoint y: 279, distance: 51.4
click at [127, 279] on div "Home Payroll Employee Payroll Payroll Settings Contractor Payments People Team …" at bounding box center [561, 143] width 1122 height 824
type input "3"
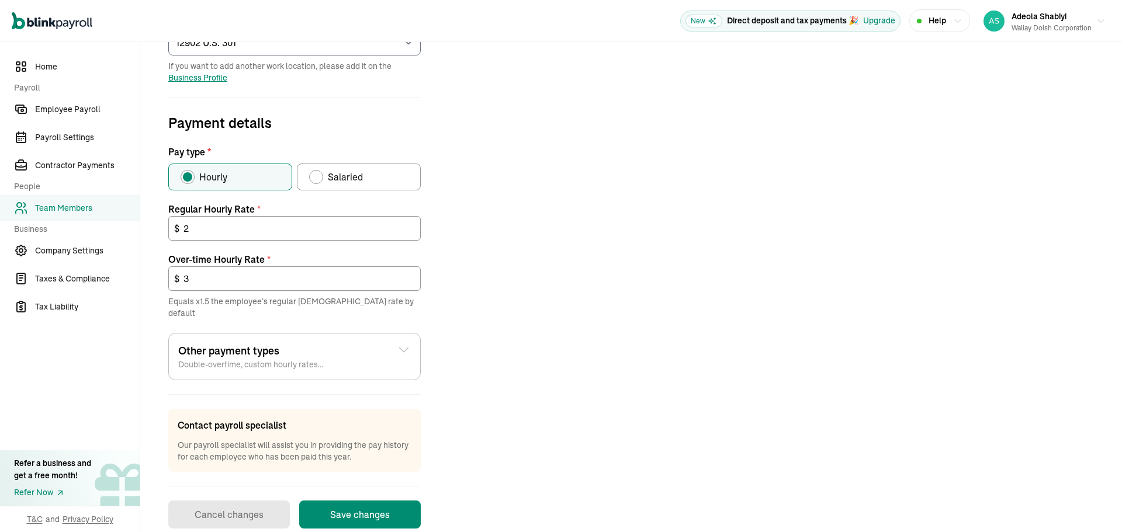
click at [670, 303] on div "Job details Job title (optional) Cleaning Specialist Hire date * [DATE] [DATE] …" at bounding box center [631, 197] width 954 height 663
click at [380, 501] on button "Save changes" at bounding box center [360, 515] width 122 height 28
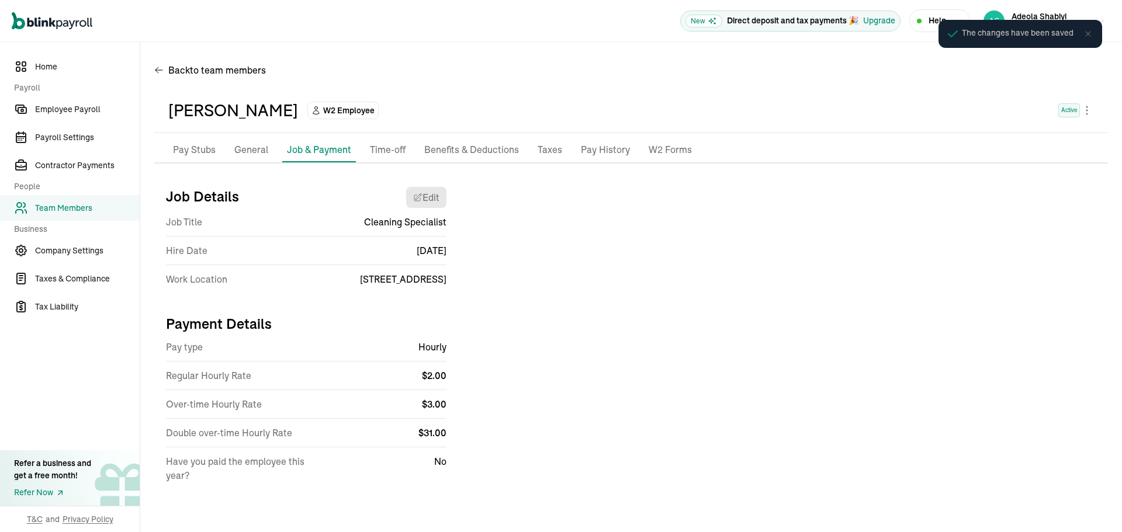
scroll to position [0, 0]
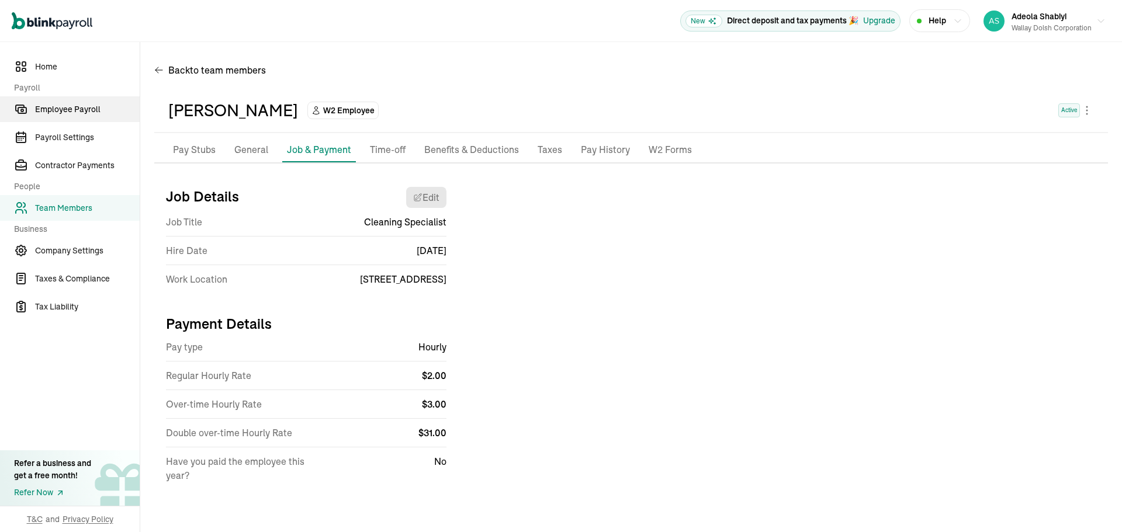
click at [82, 112] on span "Employee Payroll" at bounding box center [87, 109] width 105 height 12
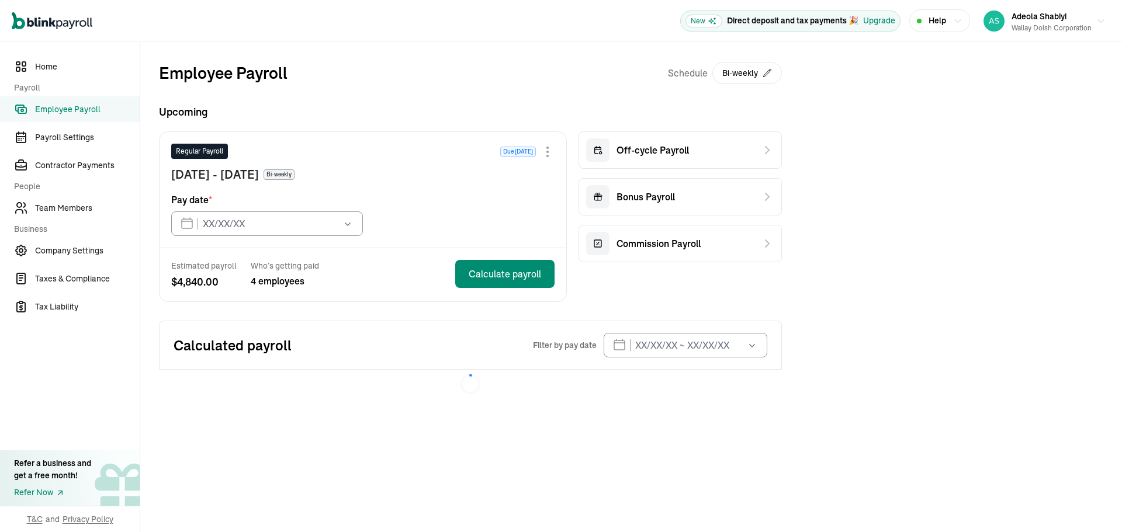
type input "[DATE]"
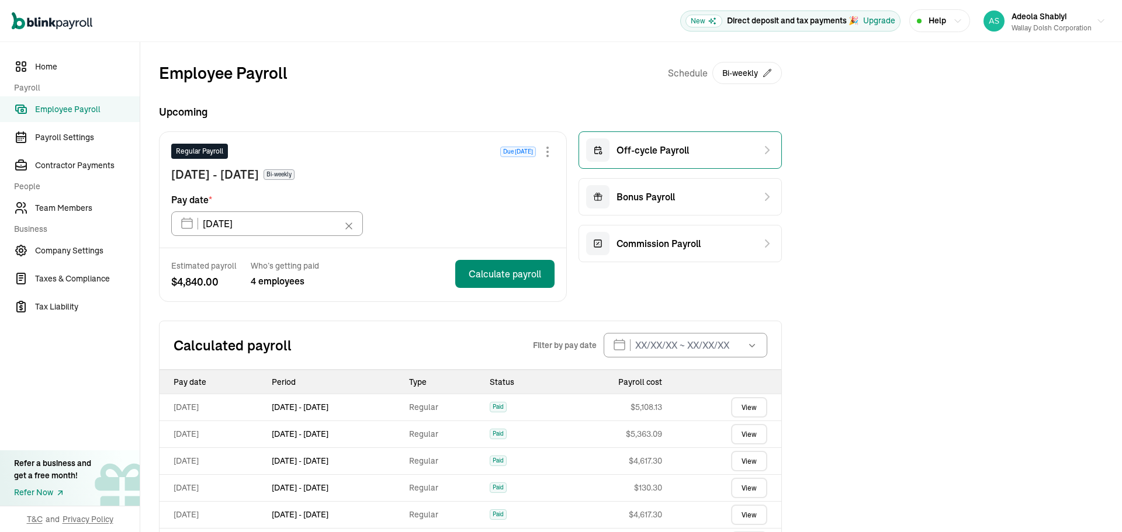
click at [677, 150] on span "Off-cycle Payroll" at bounding box center [653, 150] width 72 height 14
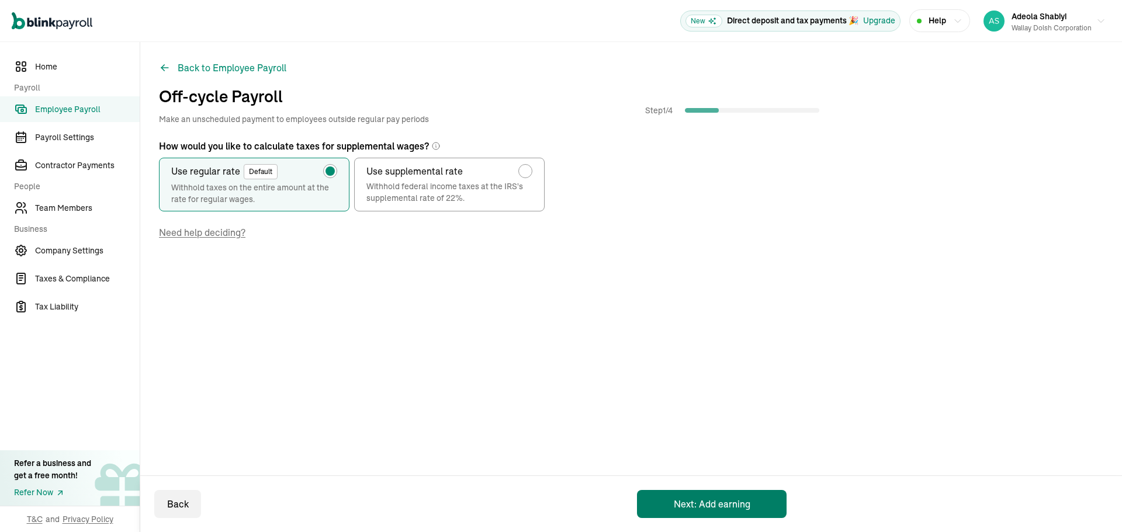
click at [715, 501] on button "Next: Add earning" at bounding box center [712, 504] width 150 height 28
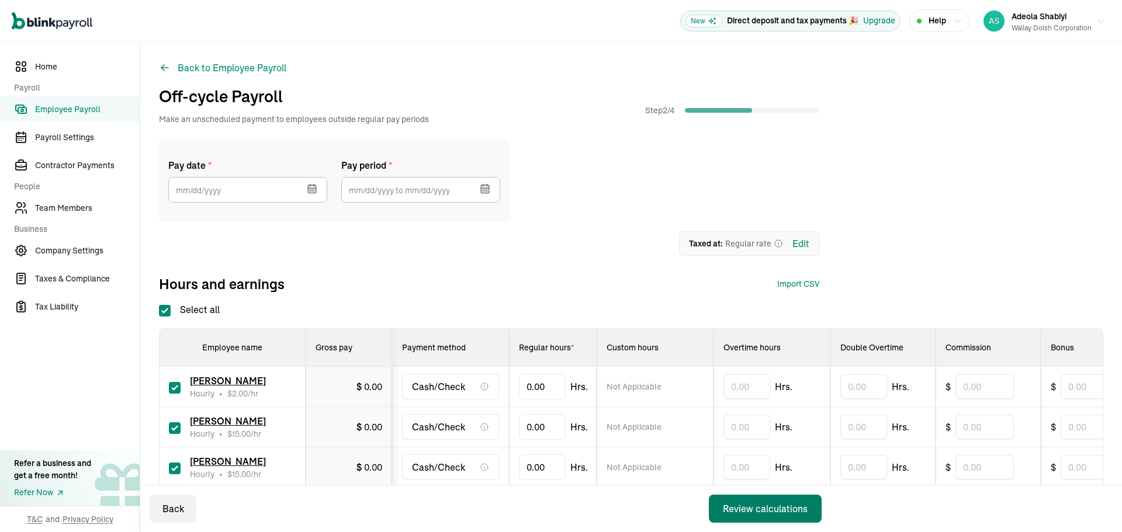
checkbox input "true"
click at [404, 193] on input "text" at bounding box center [420, 190] width 159 height 26
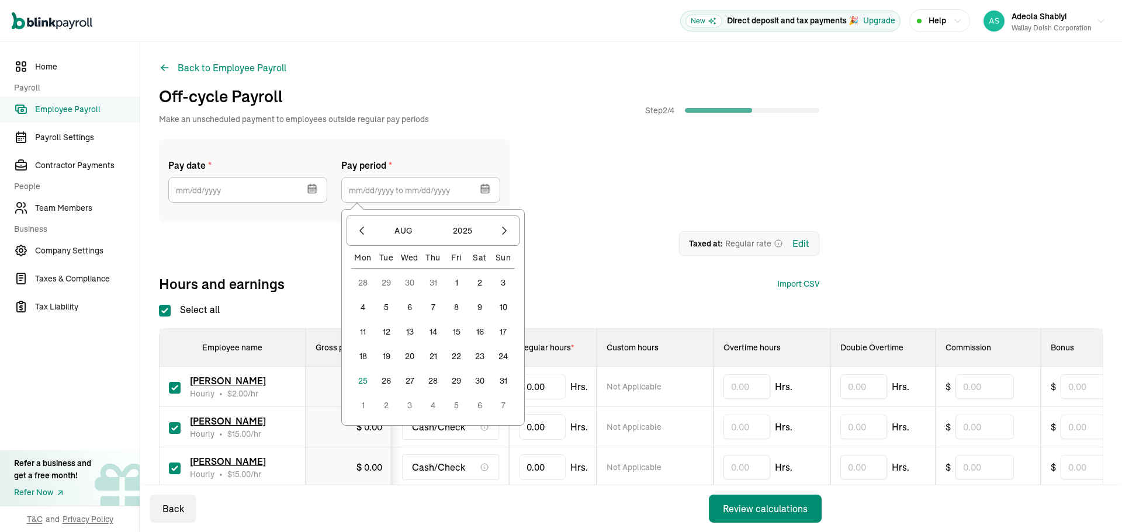
click at [481, 282] on button "2" at bounding box center [479, 282] width 23 height 23
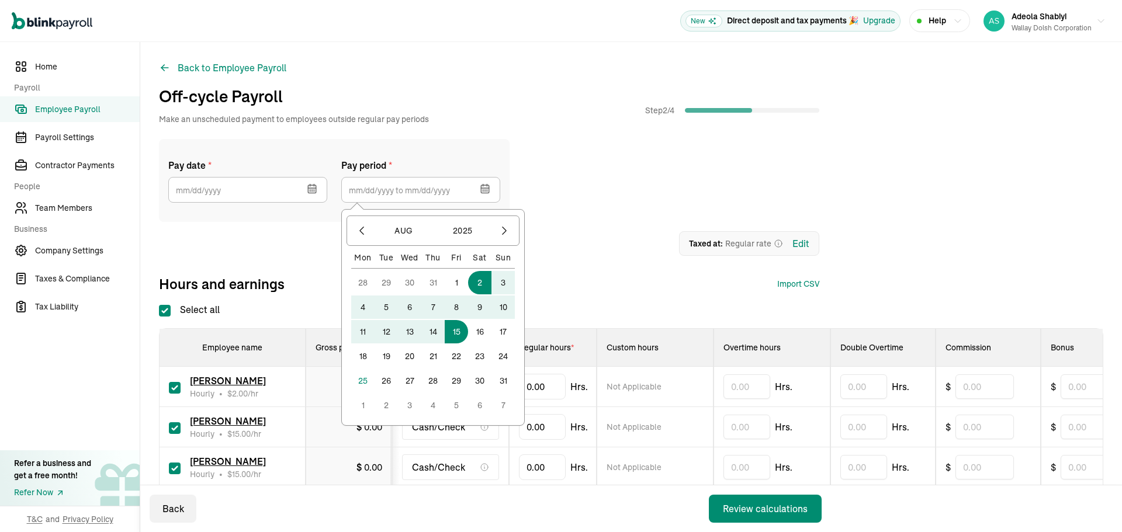
click at [457, 331] on button "15" at bounding box center [456, 331] width 23 height 23
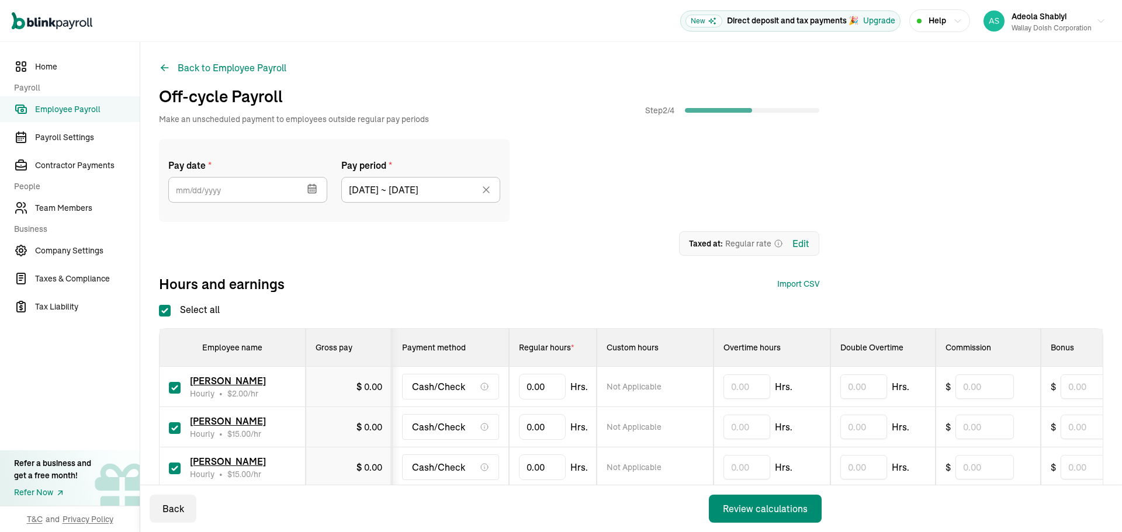
type input "[DATE] ~ [DATE]"
click at [313, 186] on icon "button" at bounding box center [312, 189] width 8 height 8
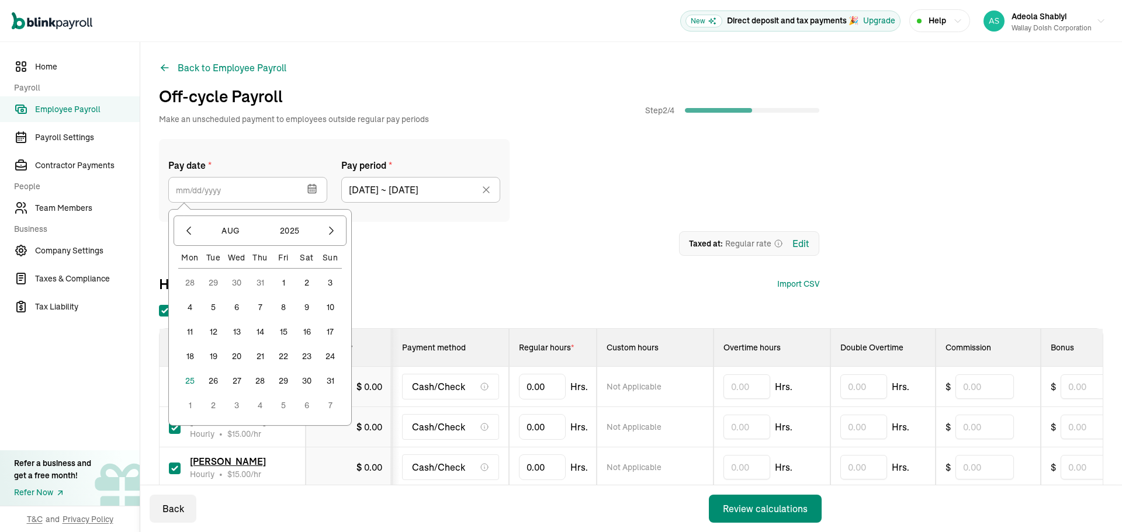
click at [186, 383] on button "25" at bounding box center [189, 380] width 23 height 23
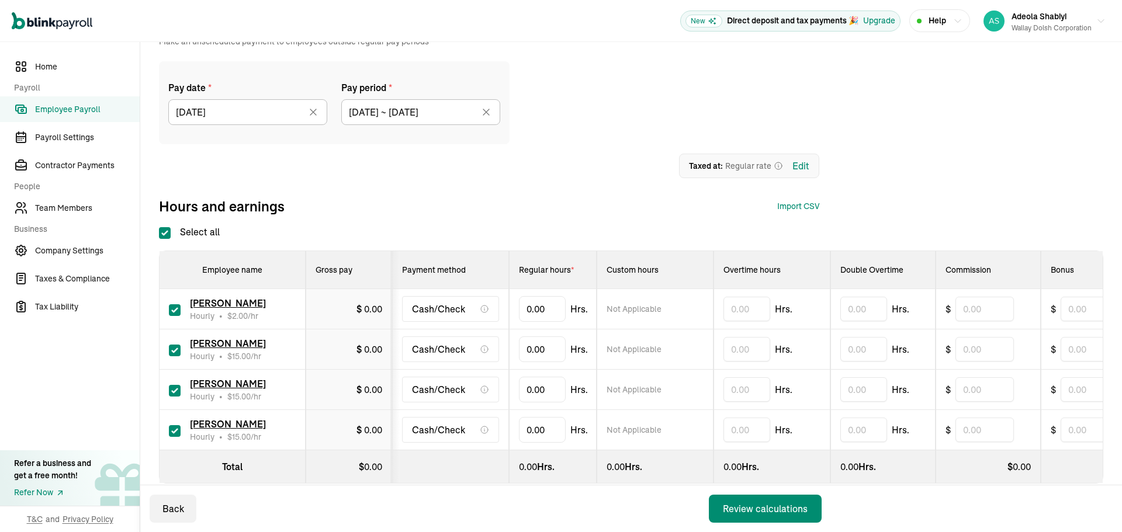
scroll to position [103, 0]
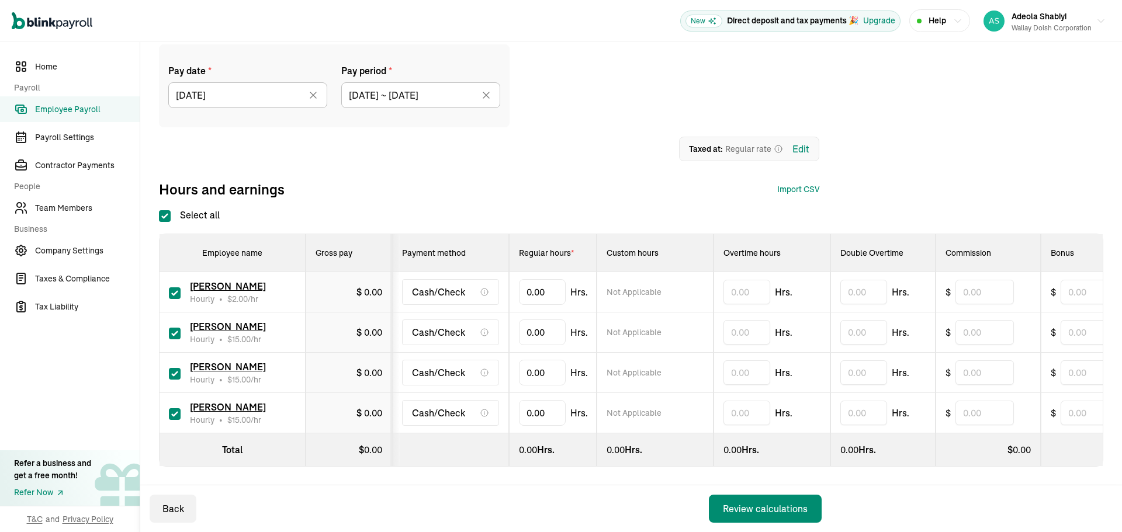
click at [164, 210] on input "Select all" at bounding box center [165, 216] width 12 height 12
checkbox input "false"
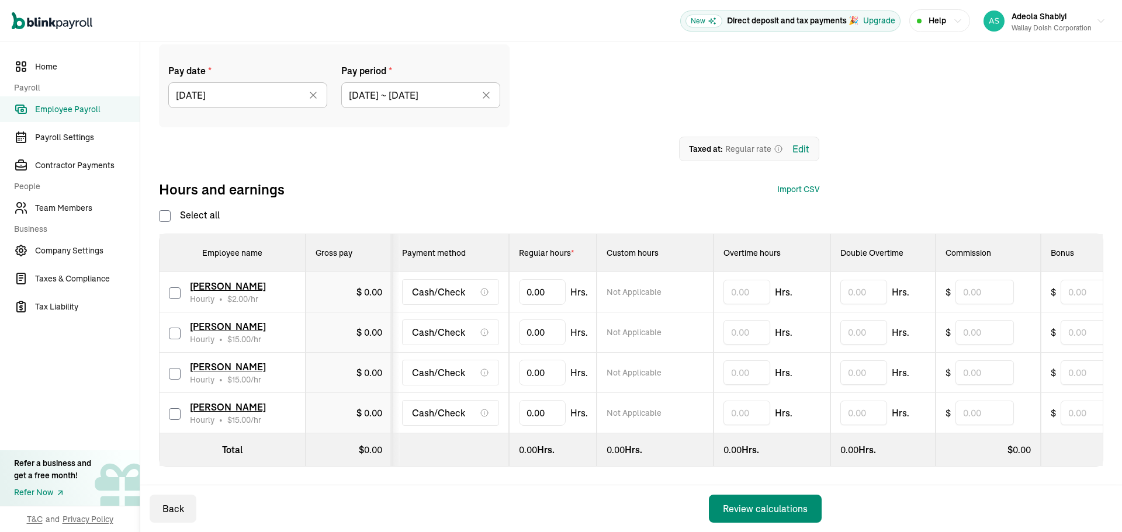
checkbox input "false"
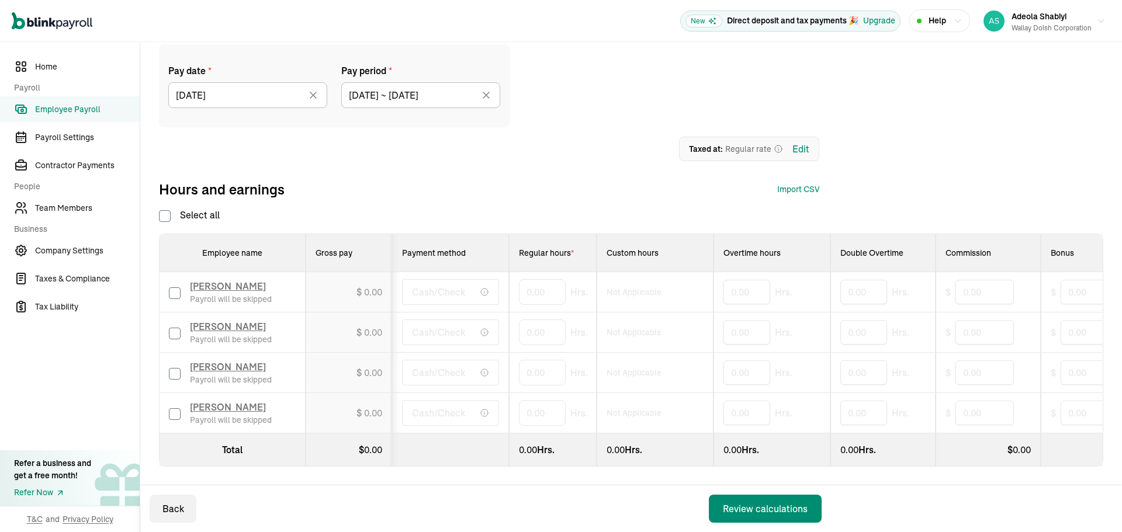
click at [172, 288] on input "checkbox" at bounding box center [175, 294] width 12 height 12
checkbox input "true"
drag, startPoint x: 541, startPoint y: 280, endPoint x: 497, endPoint y: 273, distance: 44.9
click at [503, 280] on tr "[PERSON_NAME] Hourly • $ 2.00 /hr $ 0.00 Cash/Check 0 Not Applicable Hrs. Hrs. …" at bounding box center [817, 292] width 1314 height 40
type input "70.75"
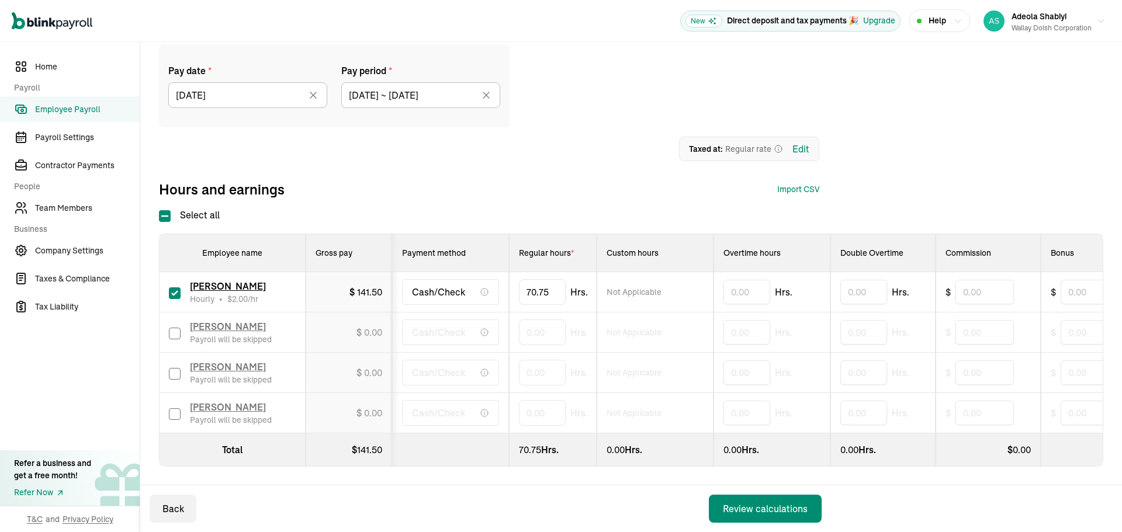
click at [601, 140] on div "1 Upload 2 Map Columns 3 Map Employees Drop your file here or Browse files Expe…" at bounding box center [489, 149] width 660 height 25
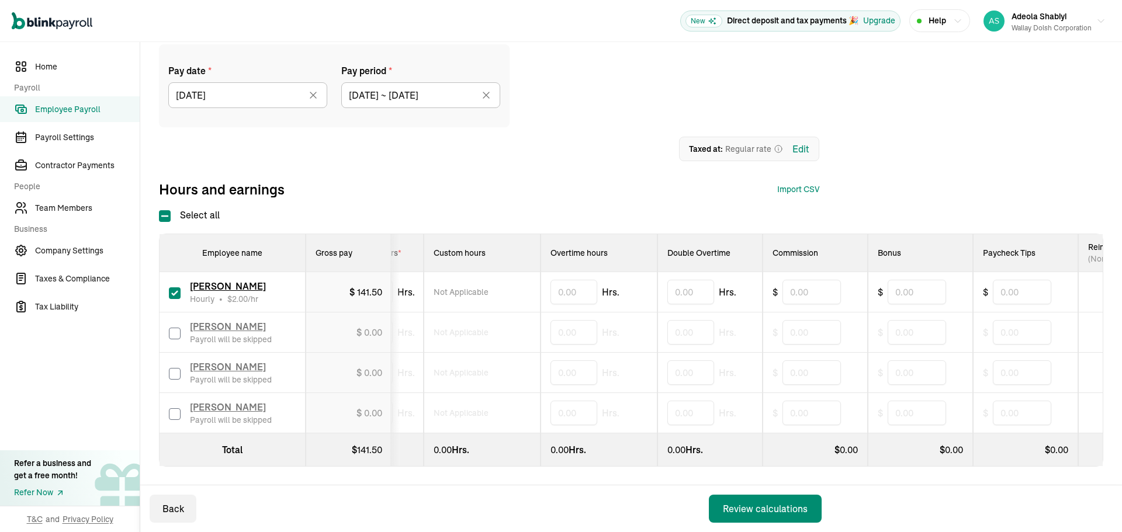
scroll to position [0, 0]
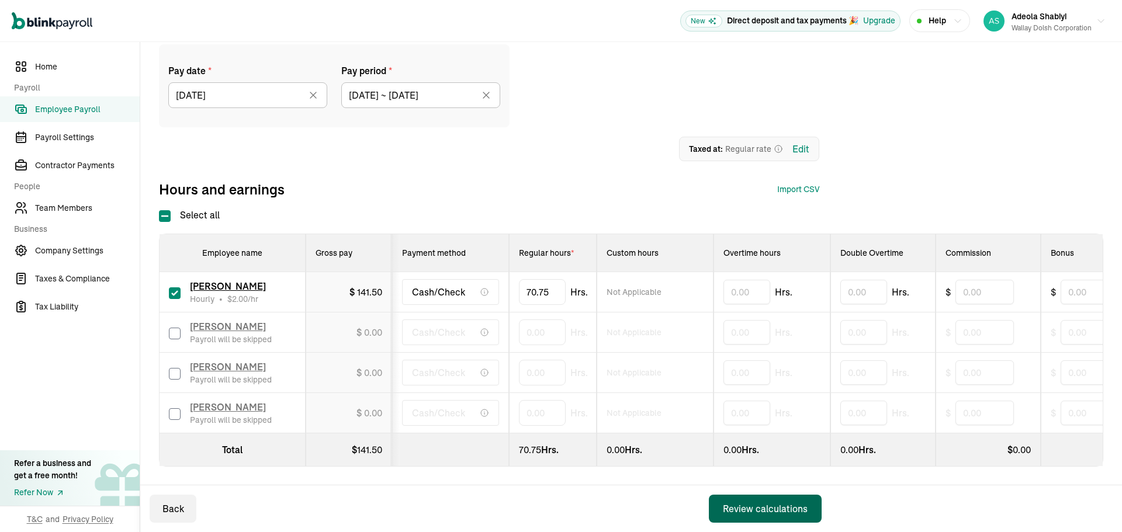
click at [769, 507] on div "Review calculations" at bounding box center [765, 509] width 85 height 14
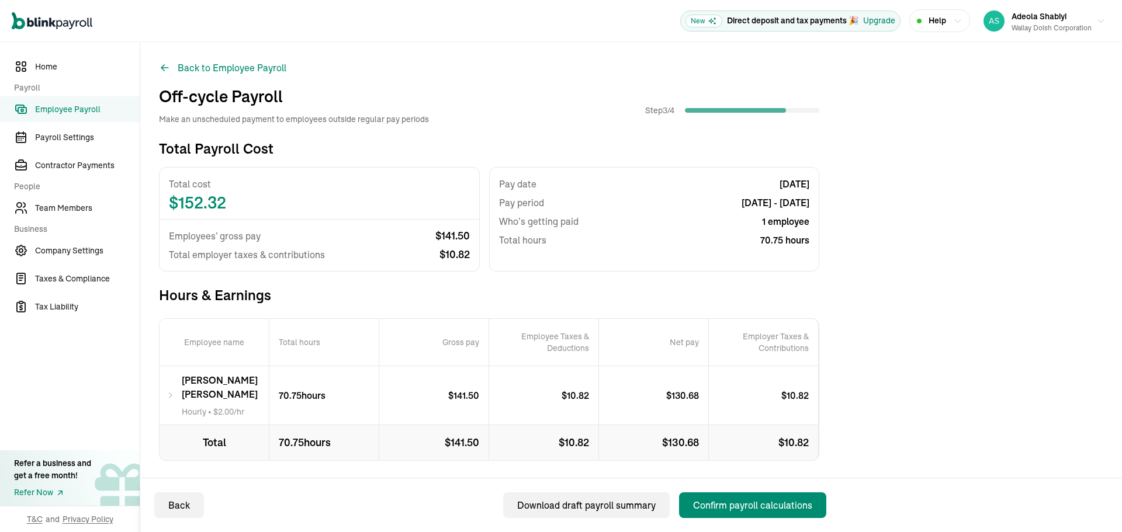
scroll to position [21, 0]
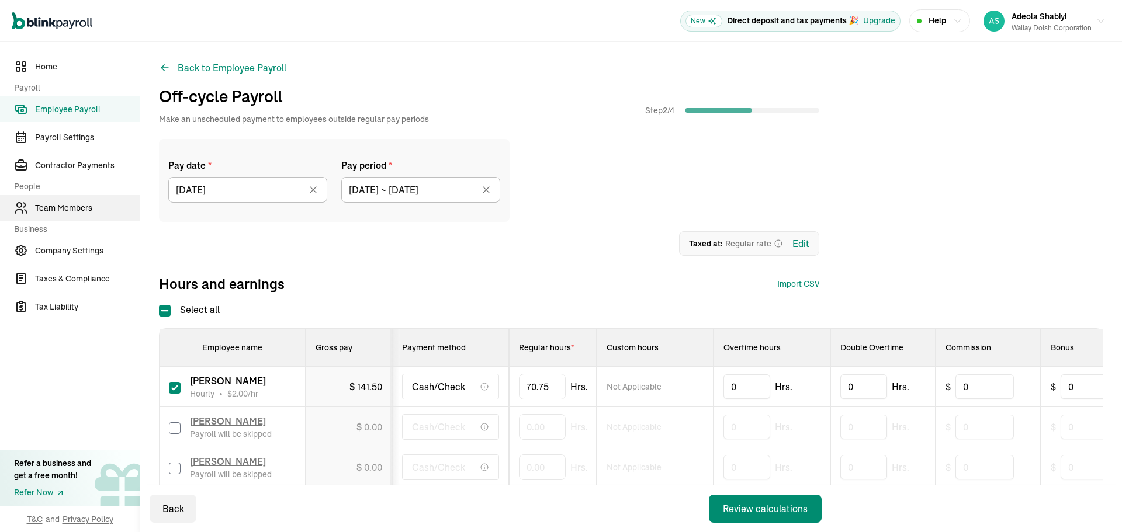
click at [65, 209] on span "Team Members" at bounding box center [87, 208] width 105 height 12
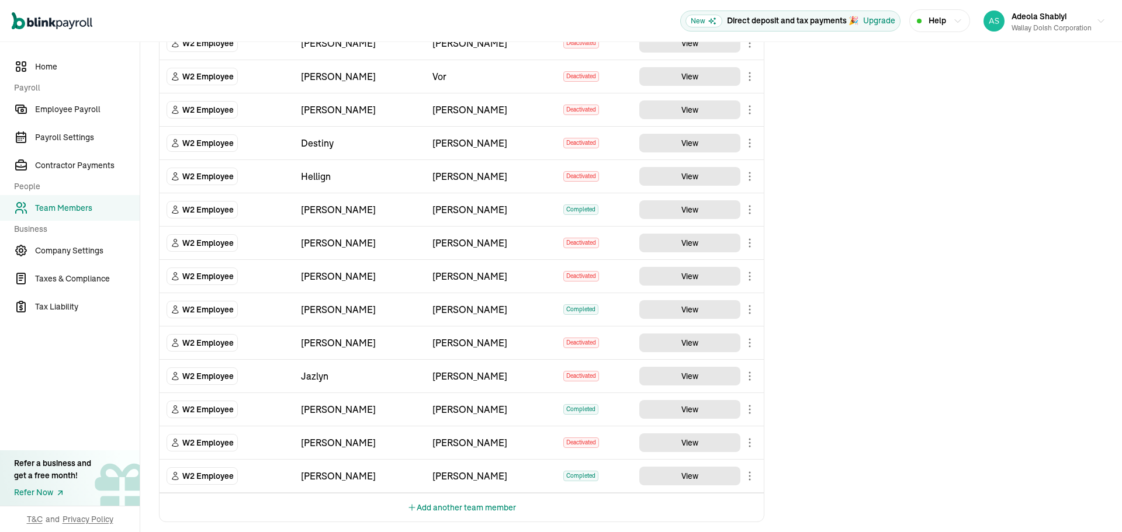
scroll to position [609, 0]
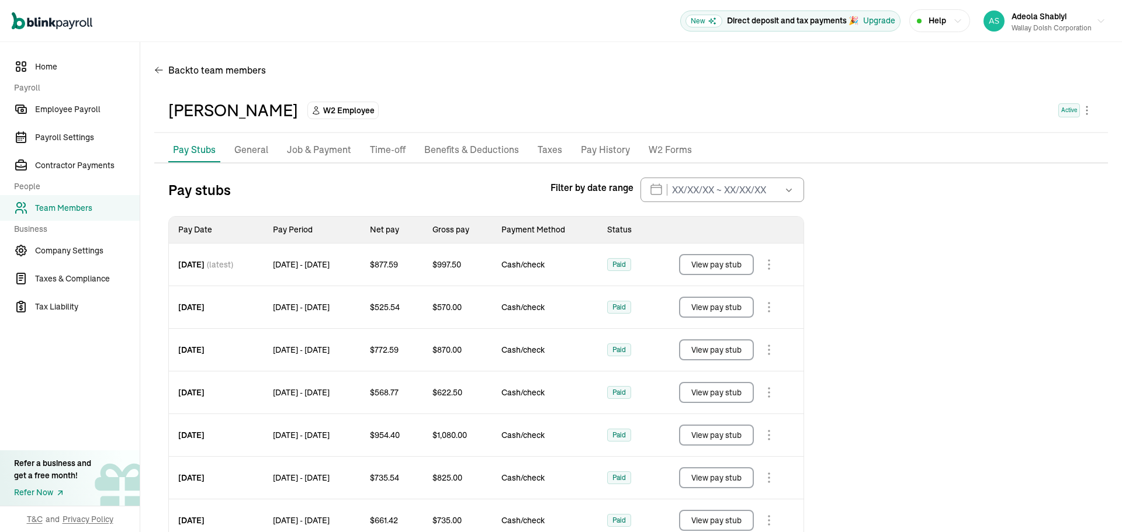
click at [313, 143] on p "Job & Payment" at bounding box center [319, 150] width 64 height 15
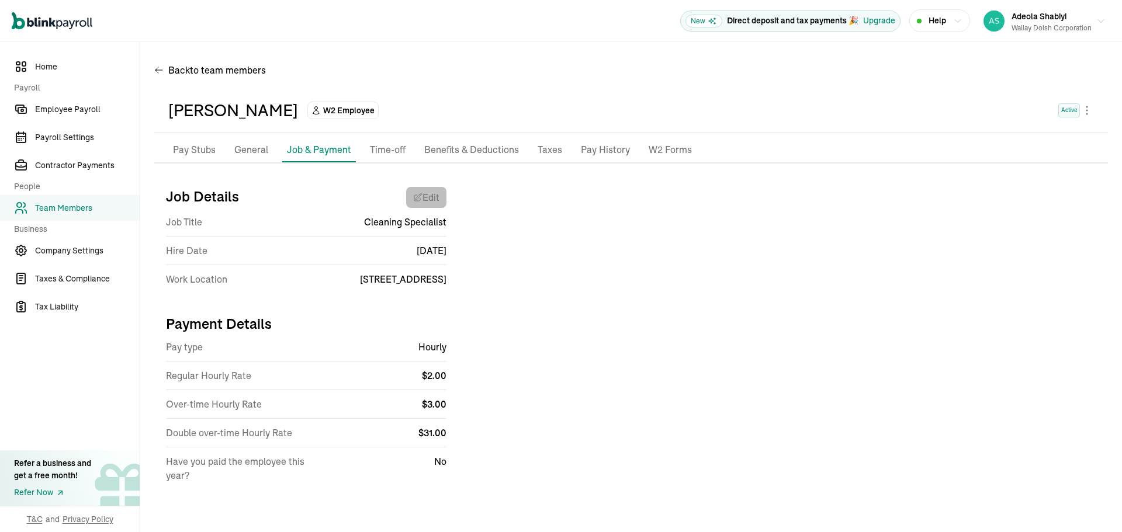
select select "12902 U.S. 301"
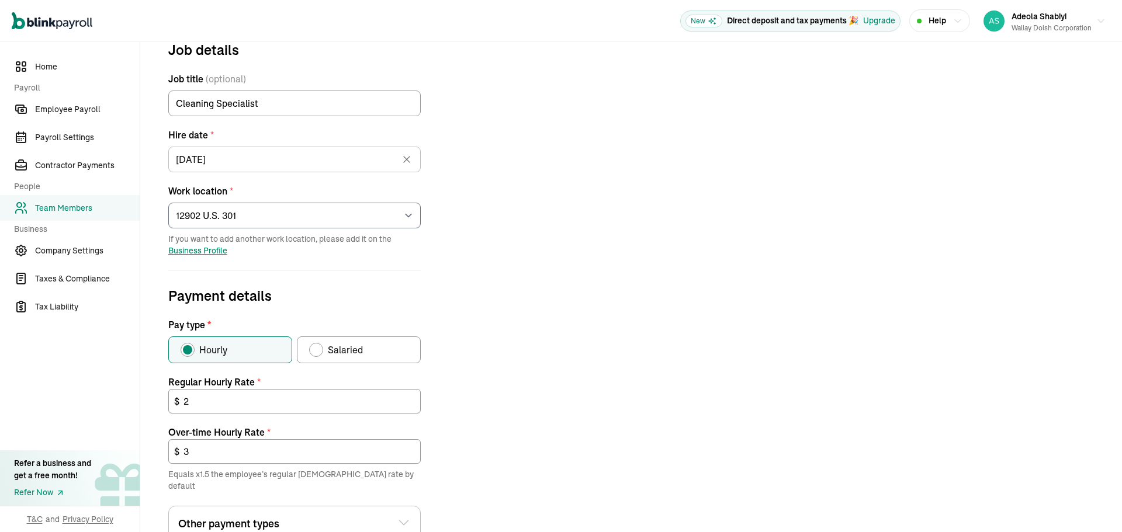
scroll to position [234, 0]
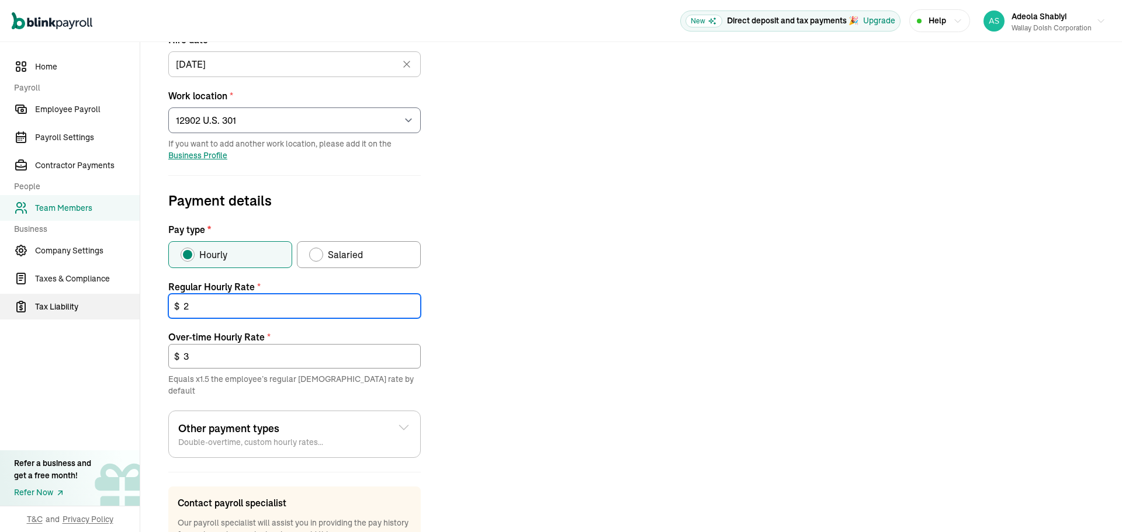
drag, startPoint x: 228, startPoint y: 314, endPoint x: 130, endPoint y: 311, distance: 98.2
click at [136, 313] on div "Home Payroll Employee Payroll Payroll Settings Contractor Payments People Team …" at bounding box center [561, 220] width 1122 height 824
type input "."
drag, startPoint x: 207, startPoint y: 311, endPoint x: 157, endPoint y: 304, distance: 50.7
click at [161, 306] on form "Job details Job title (optional) Cleaning Specialist Hire date * [DATE] [DATE] …" at bounding box center [294, 275] width 281 height 663
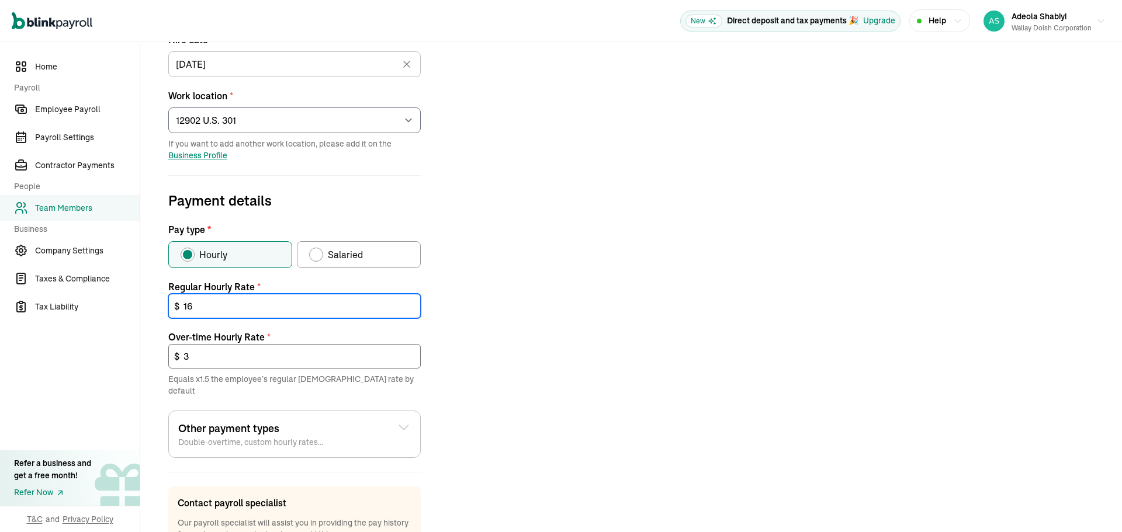
type input "16"
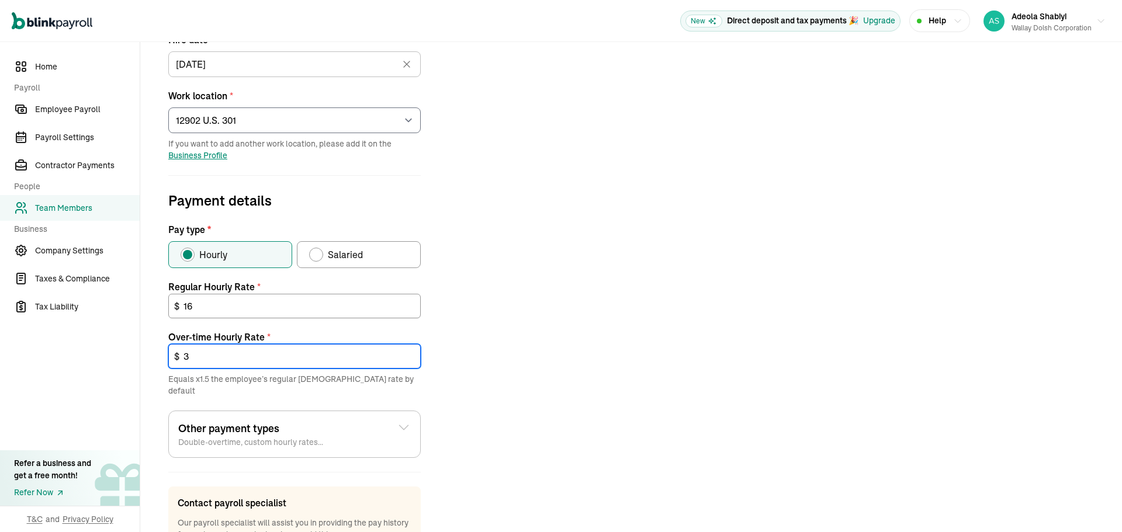
drag, startPoint x: 196, startPoint y: 355, endPoint x: 140, endPoint y: 350, distance: 56.3
click at [145, 350] on div "Back to team members [PERSON_NAME] W2 Employee Active Pay Stubs General Job & P…" at bounding box center [631, 220] width 982 height 824
type input "24"
drag, startPoint x: 877, startPoint y: 142, endPoint x: 727, endPoint y: 160, distance: 150.6
click at [876, 142] on div "Job details Job title (optional) Cleaning Specialist Hire date * [DATE] [DATE] …" at bounding box center [631, 275] width 954 height 663
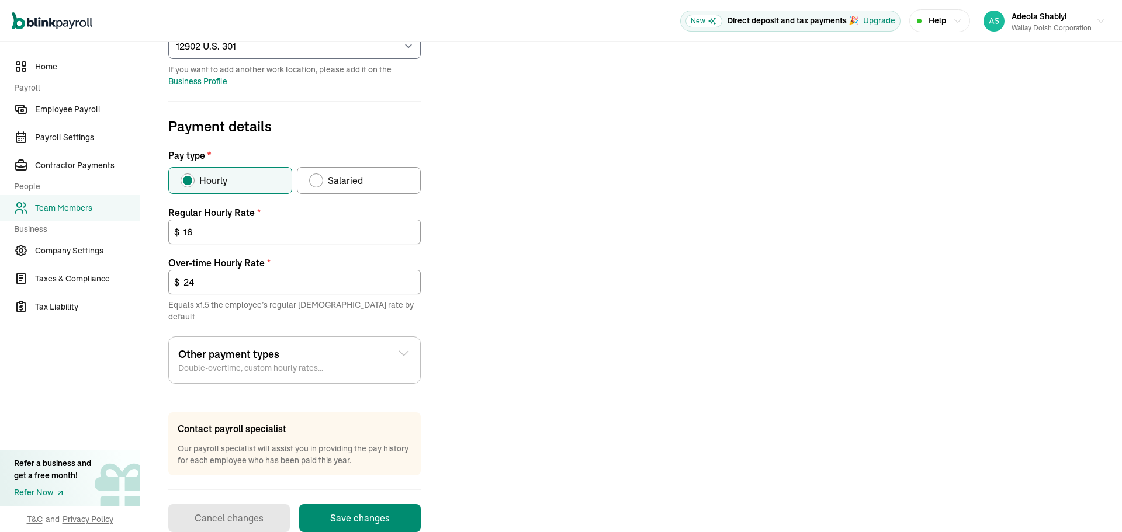
scroll to position [322, 0]
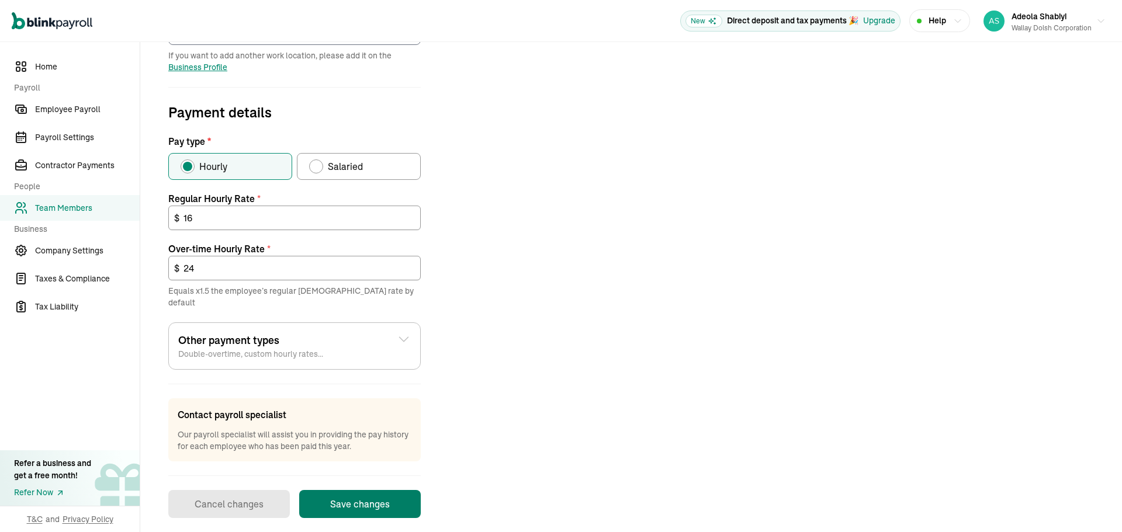
click at [353, 490] on button "Save changes" at bounding box center [360, 504] width 122 height 28
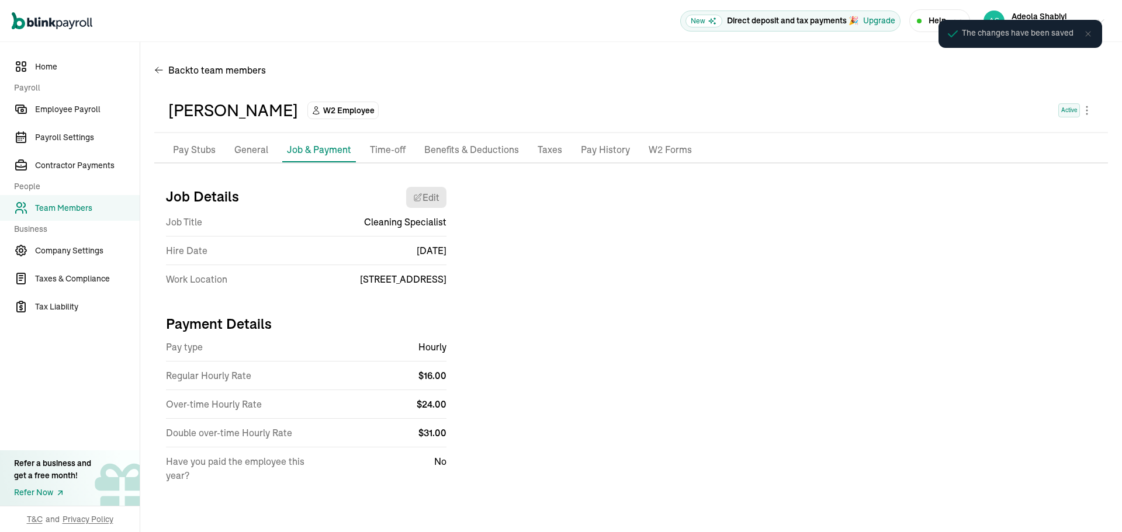
scroll to position [0, 0]
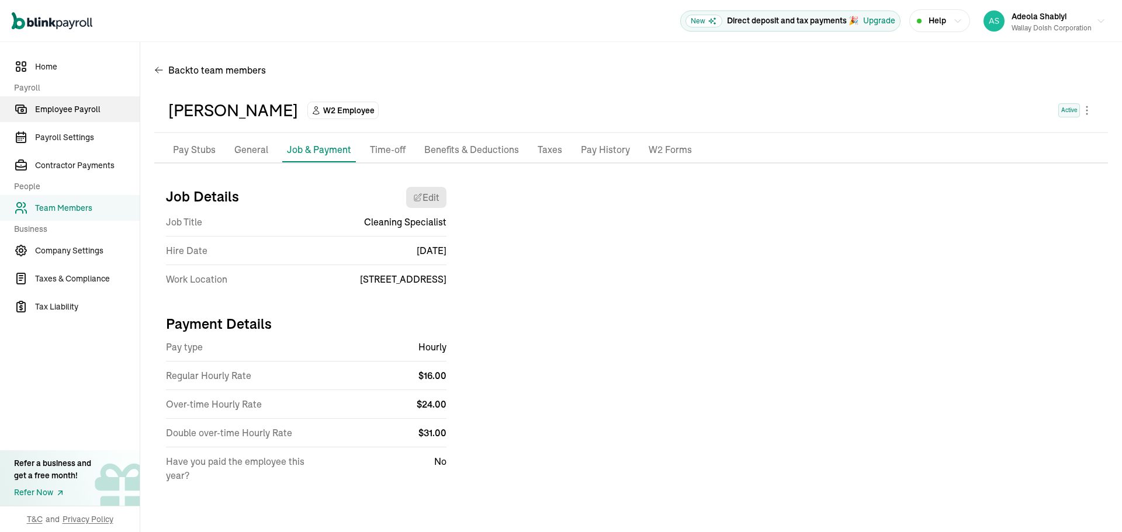
click at [77, 106] on span "Employee Payroll" at bounding box center [87, 109] width 105 height 12
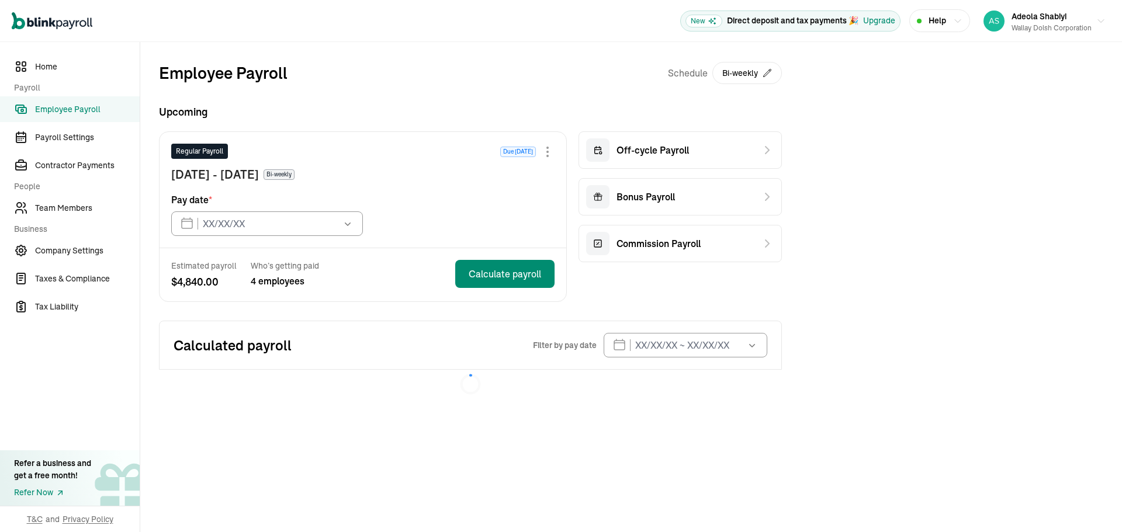
type input "[DATE]"
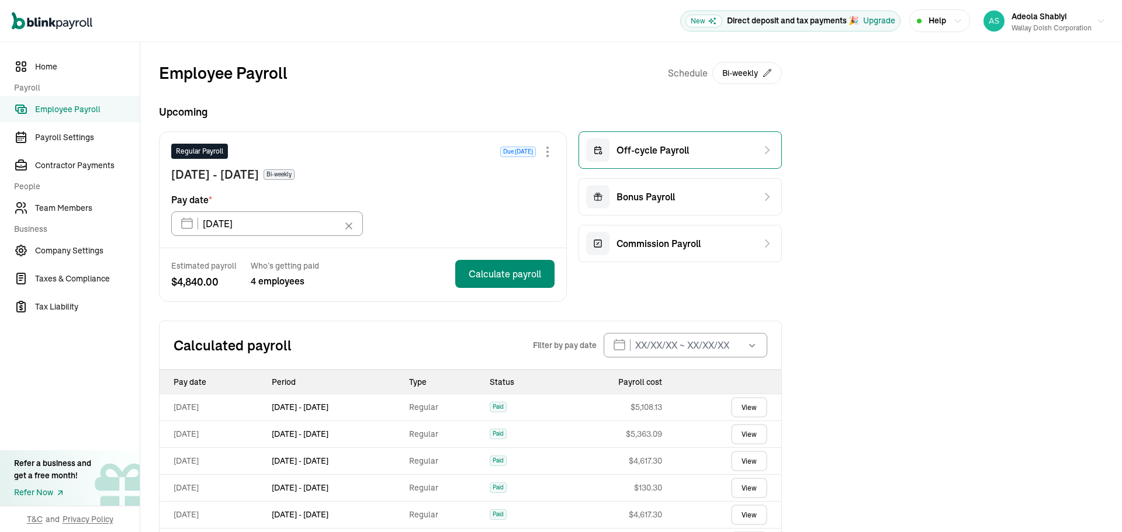
click at [692, 150] on div "Off-cycle Payroll" at bounding box center [680, 149] width 203 height 37
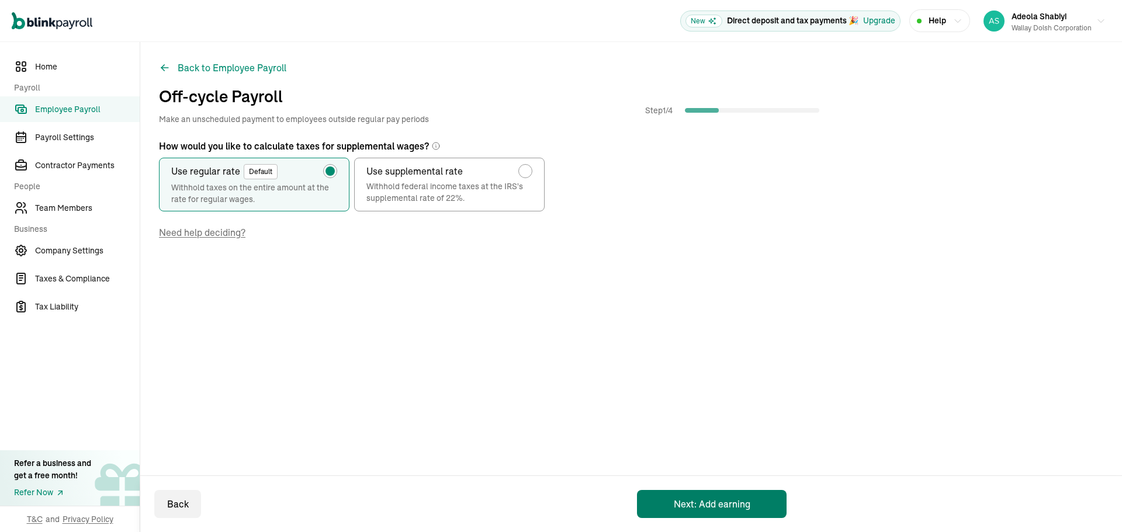
click at [701, 499] on button "Next: Add earning" at bounding box center [712, 504] width 150 height 28
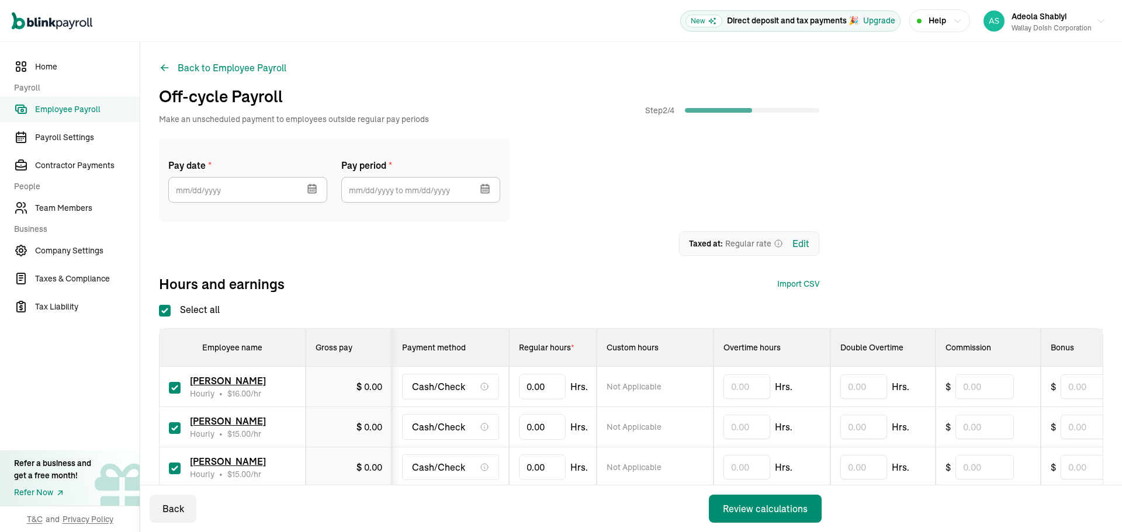
checkbox input "true"
click at [414, 191] on input "text" at bounding box center [420, 190] width 159 height 26
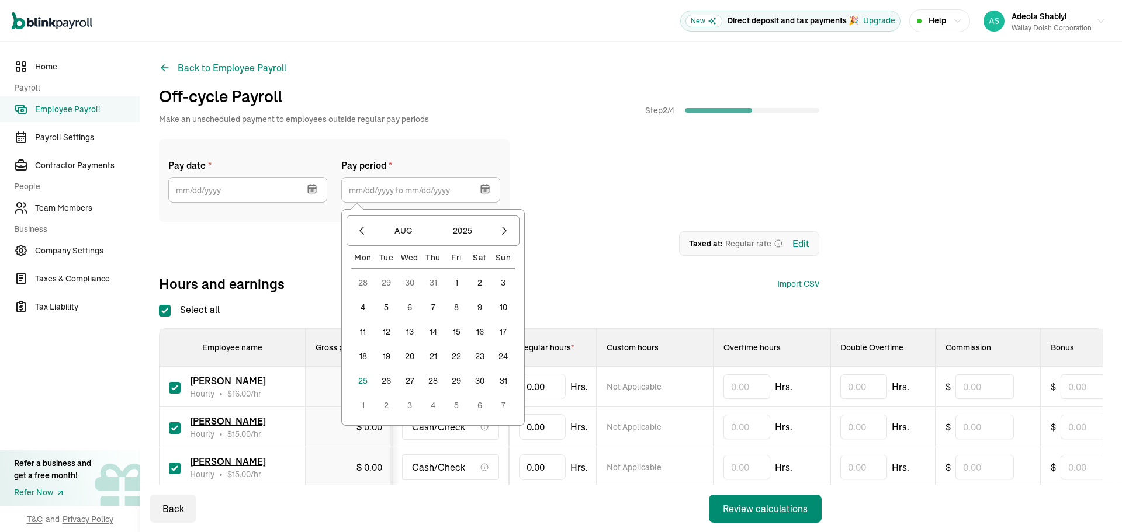
click at [477, 283] on button "2" at bounding box center [479, 282] width 23 height 23
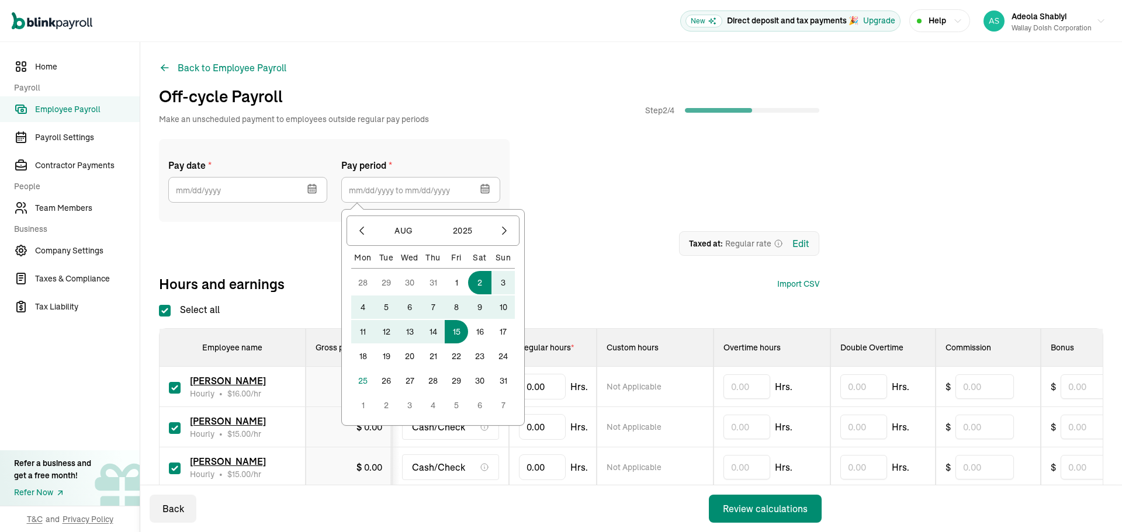
click at [456, 337] on button "15" at bounding box center [456, 331] width 23 height 23
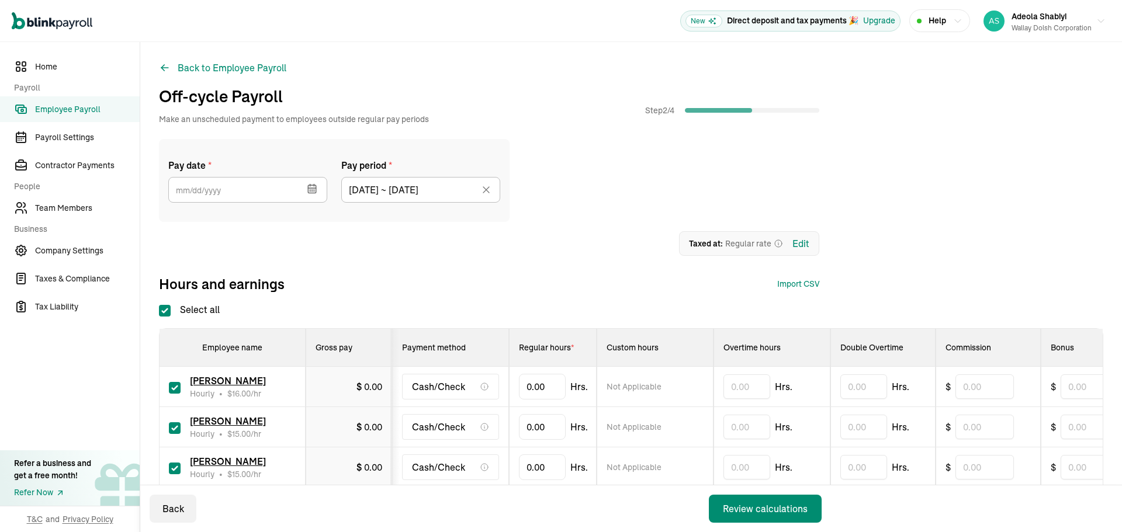
type input "[DATE] ~ [DATE]"
click at [311, 191] on icon "button" at bounding box center [312, 189] width 12 height 12
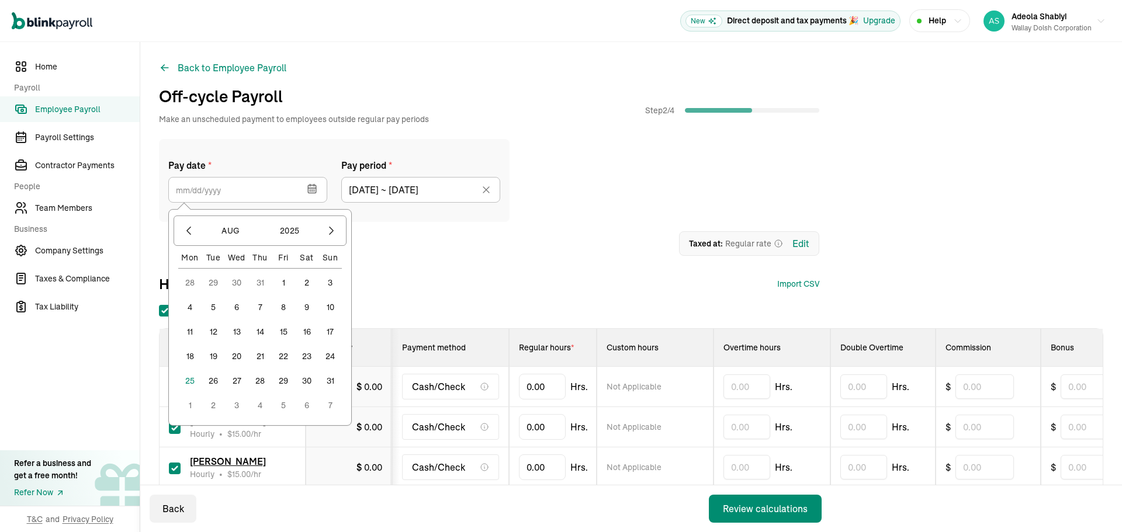
click at [191, 381] on button "25" at bounding box center [189, 380] width 23 height 23
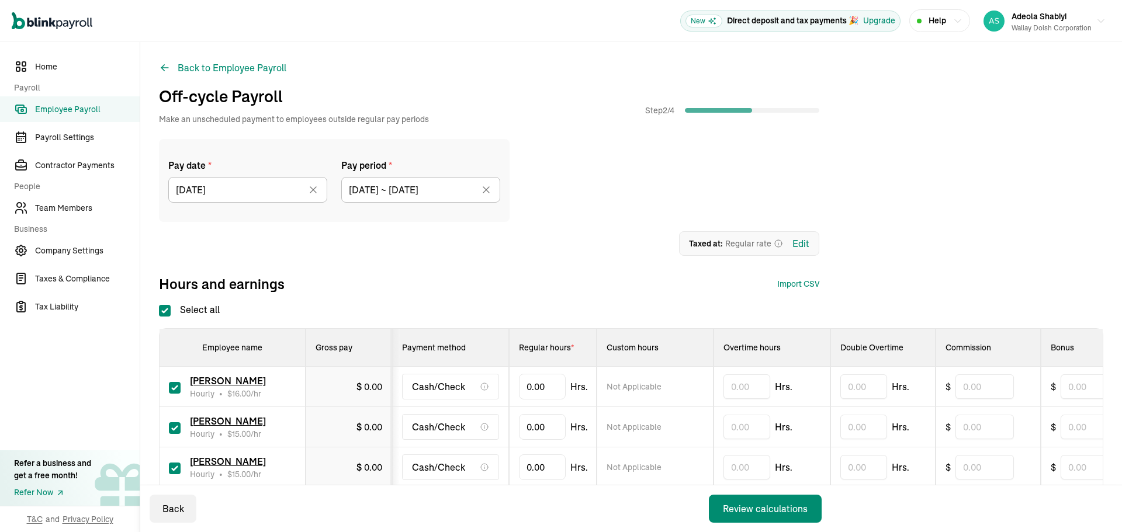
click at [164, 310] on input "Select all" at bounding box center [165, 311] width 12 height 12
checkbox input "false"
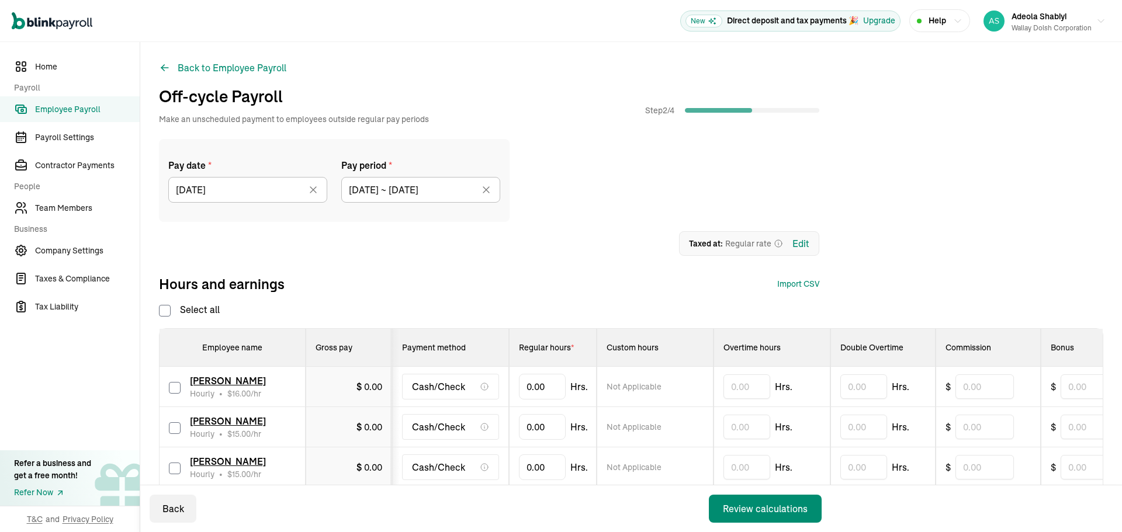
checkbox input "false"
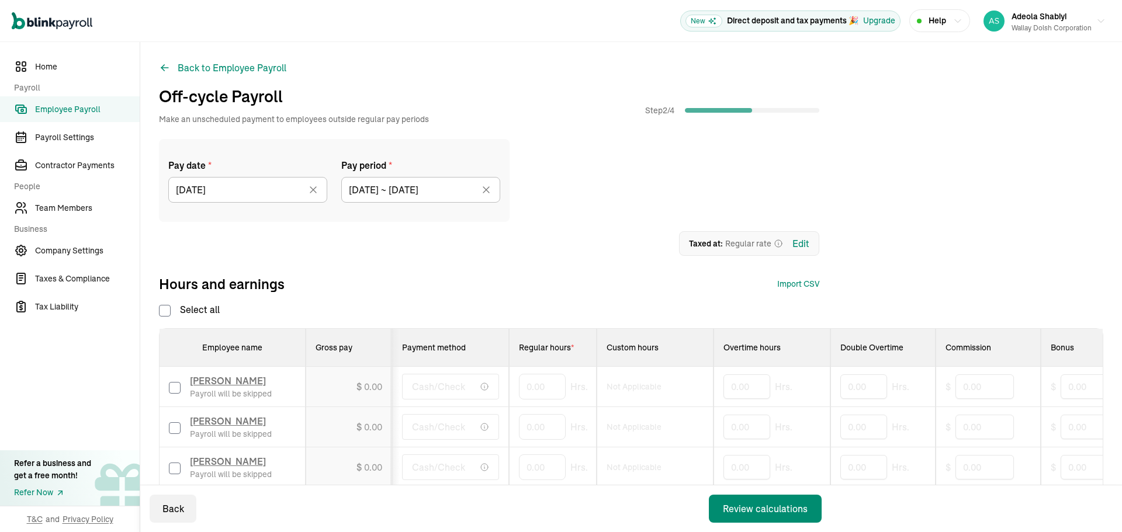
click at [175, 389] on input "checkbox" at bounding box center [175, 388] width 12 height 12
checkbox input "true"
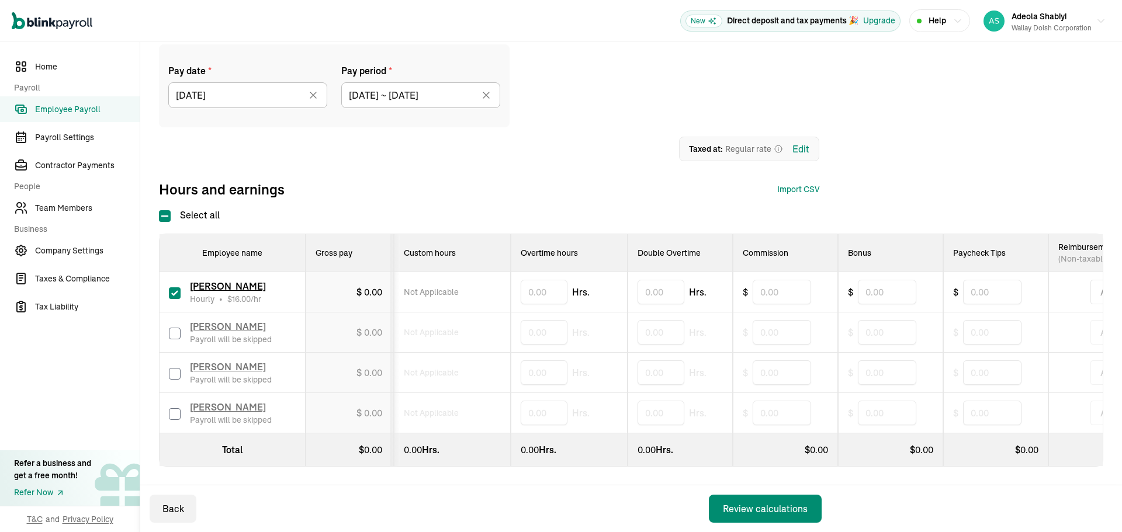
scroll to position [0, 207]
click at [867, 281] on input "text" at bounding box center [882, 292] width 58 height 25
type input "35.38"
click at [461, 523] on div "Back Review calculations" at bounding box center [487, 509] width 695 height 47
click at [770, 510] on div "Review calculations" at bounding box center [765, 509] width 85 height 14
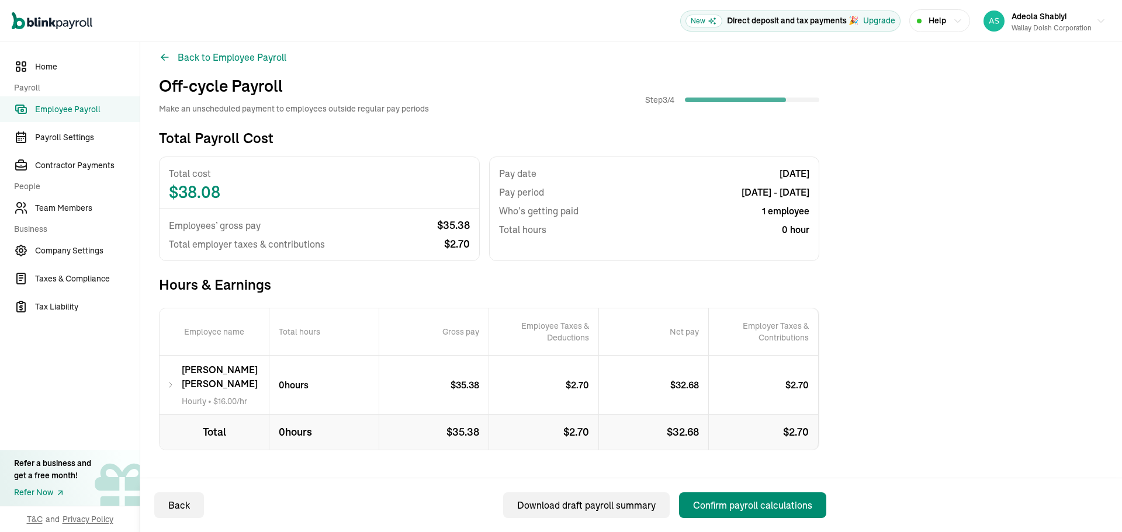
scroll to position [21, 0]
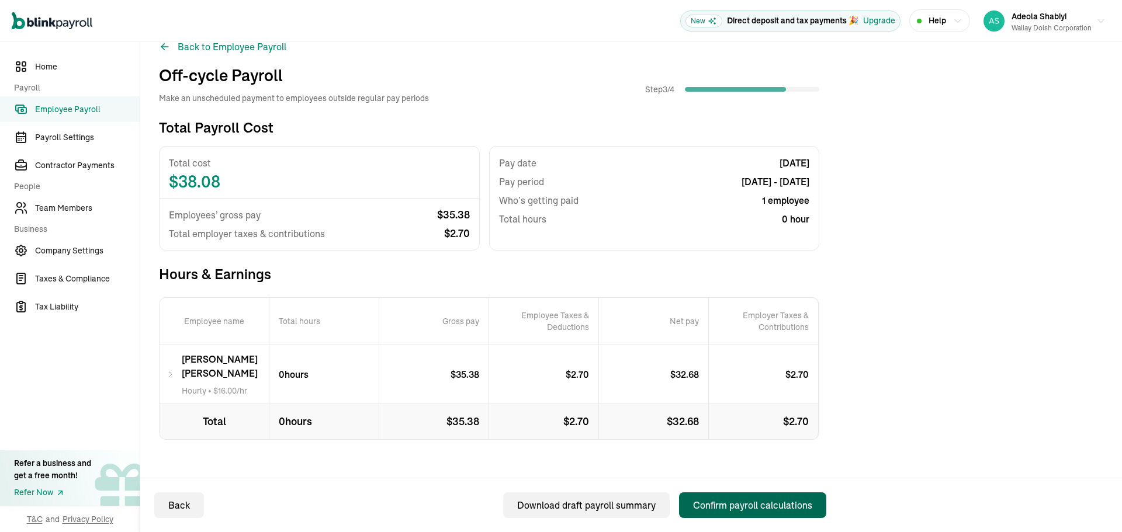
click at [745, 503] on div "Confirm payroll calculations" at bounding box center [752, 505] width 119 height 14
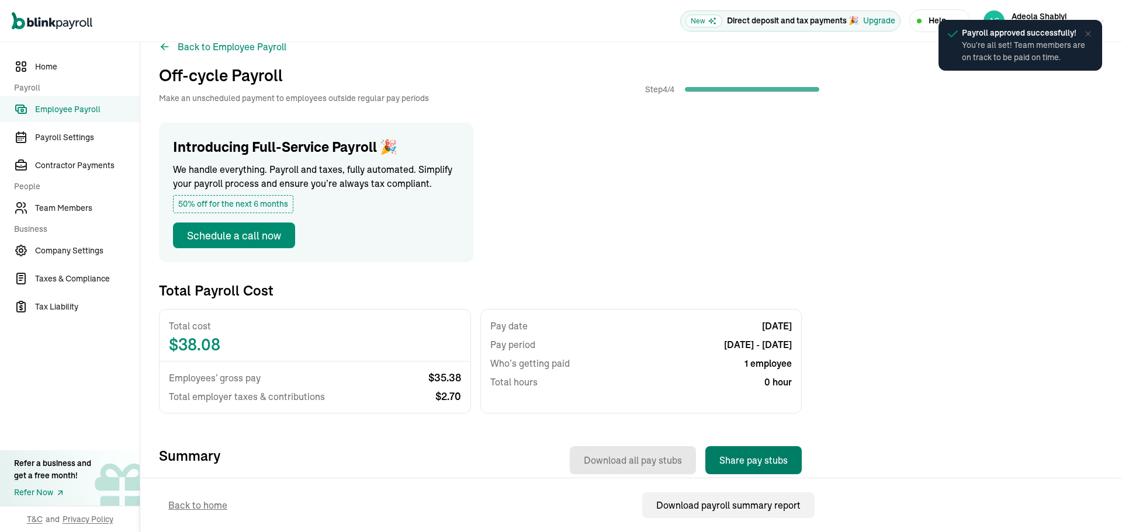
click at [758, 457] on button "Share pay stubs" at bounding box center [753, 460] width 96 height 28
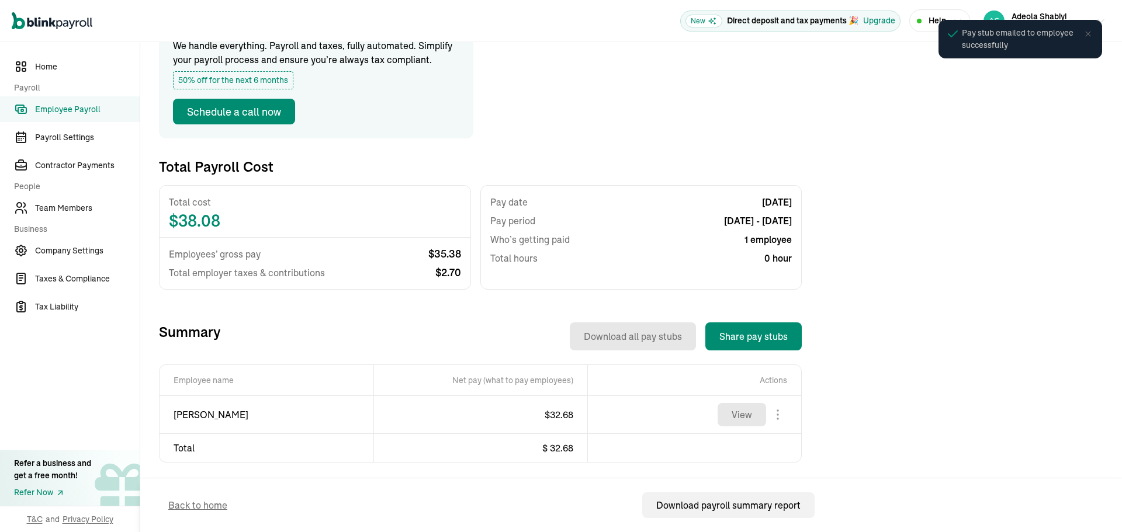
scroll to position [154, 0]
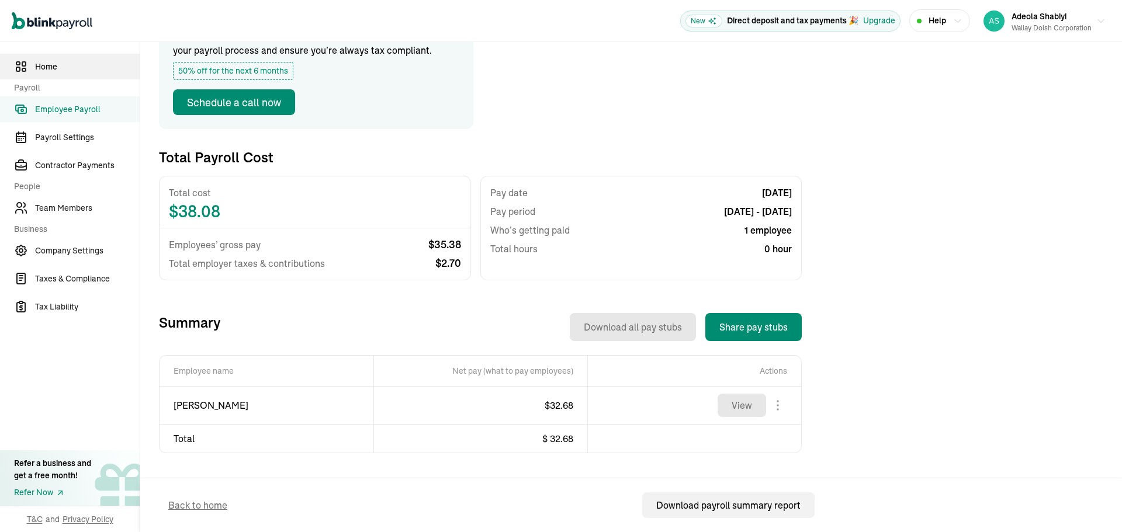
click at [43, 67] on span "Home" at bounding box center [87, 67] width 105 height 12
